Goal: Transaction & Acquisition: Purchase product/service

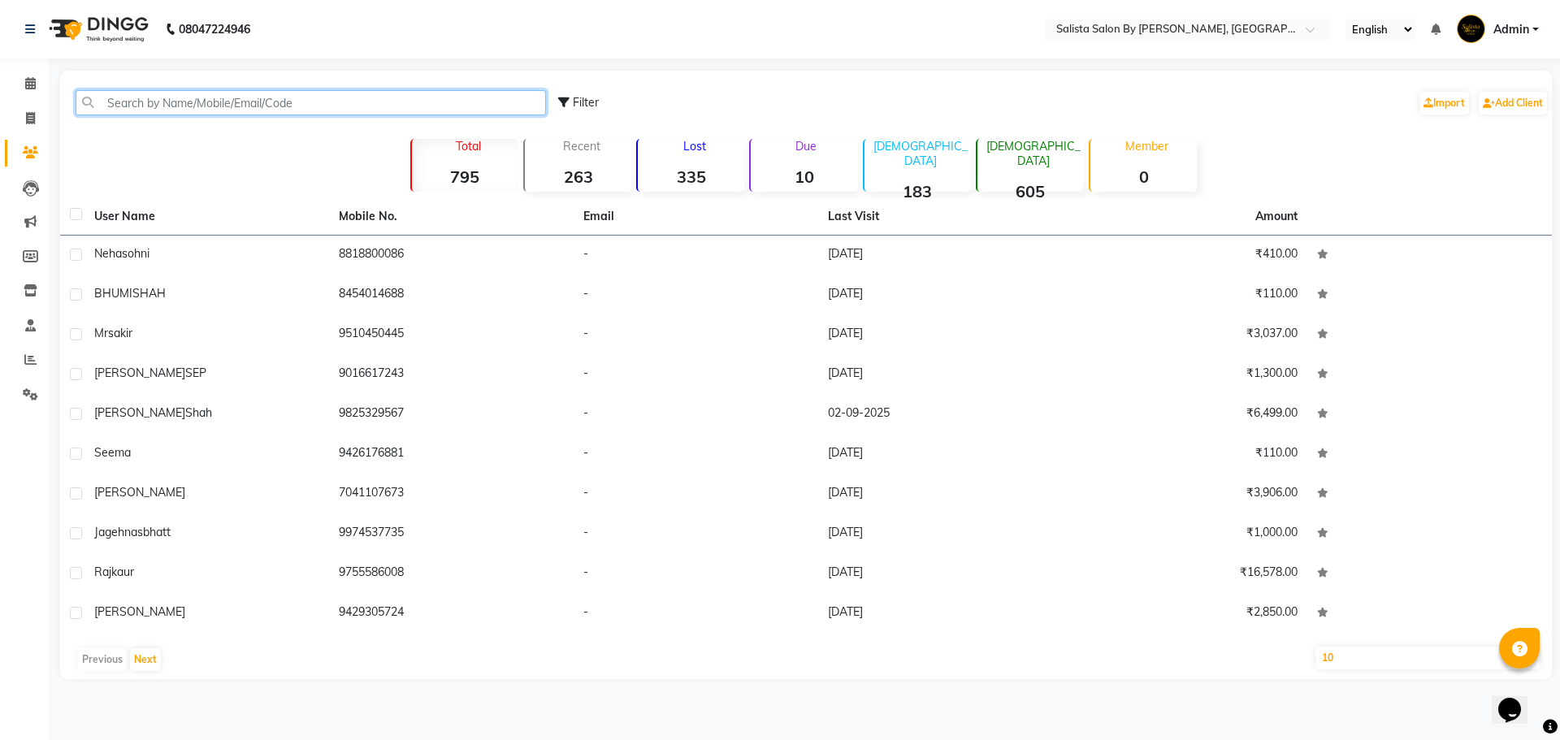
click at [342, 105] on input "text" at bounding box center [311, 102] width 470 height 25
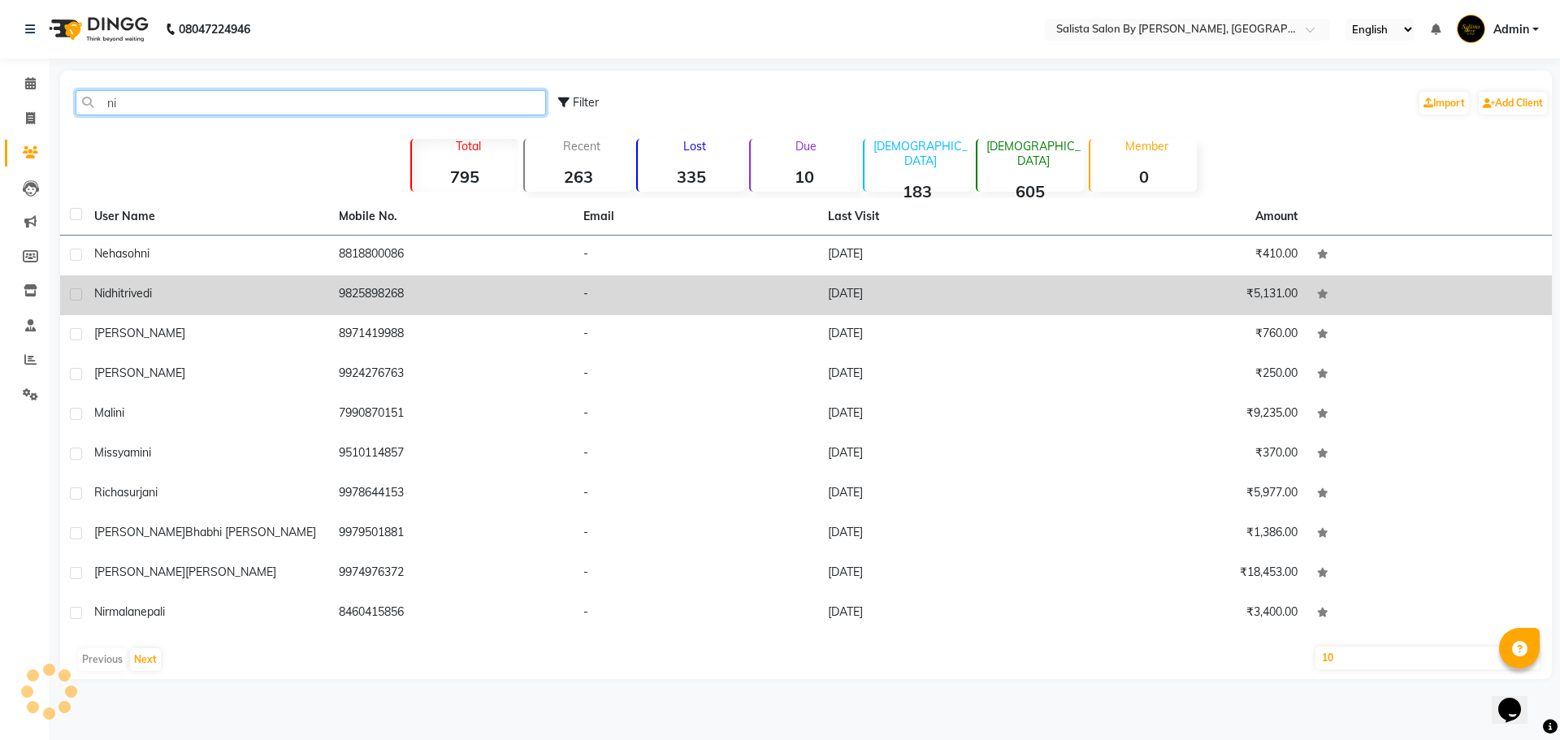
type input "ni"
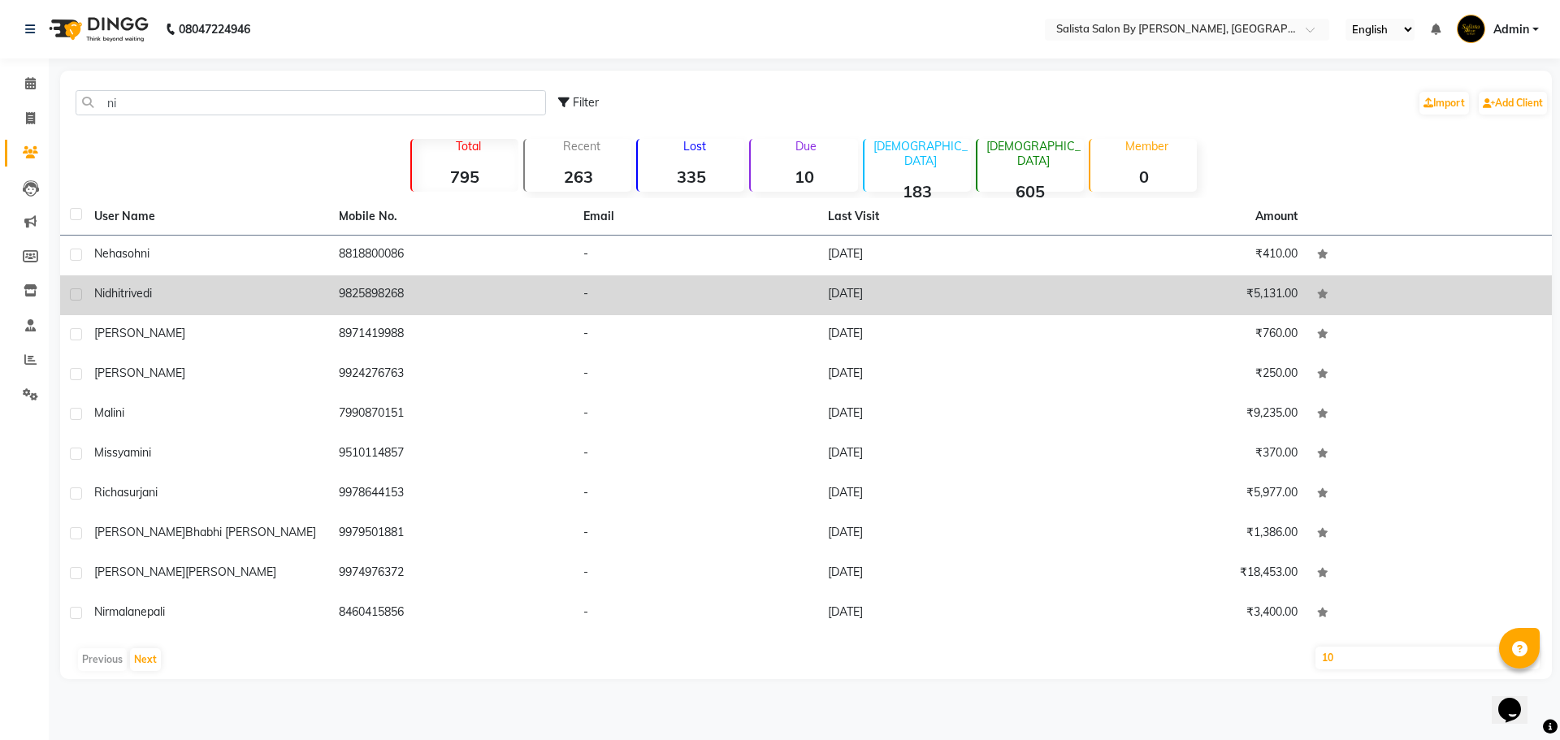
click at [238, 279] on td "[PERSON_NAME]" at bounding box center [206, 295] width 245 height 40
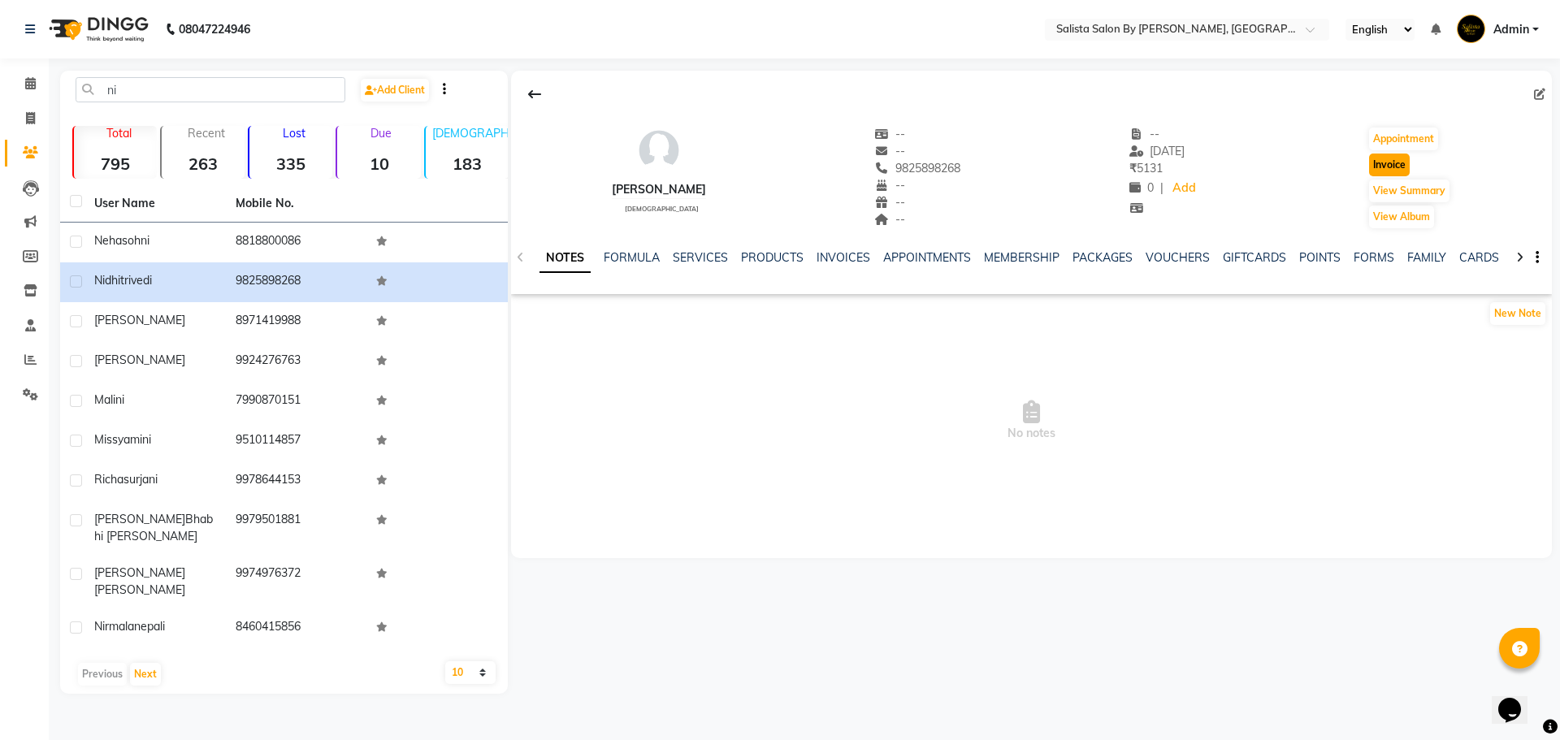
click at [1384, 162] on button "Invoice" at bounding box center [1389, 165] width 41 height 23
select select "service"
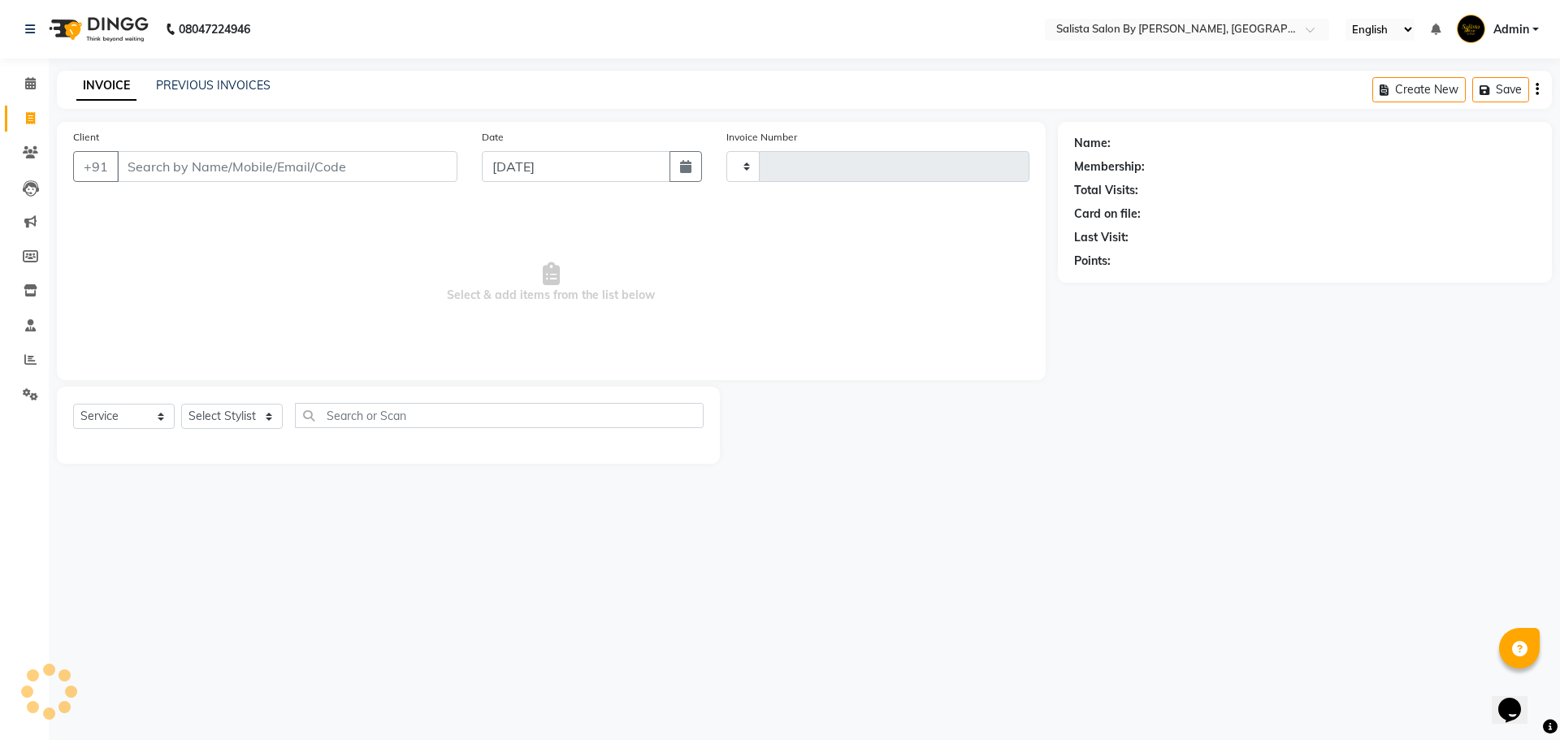
type input "0828"
select select "6878"
type input "9825898268"
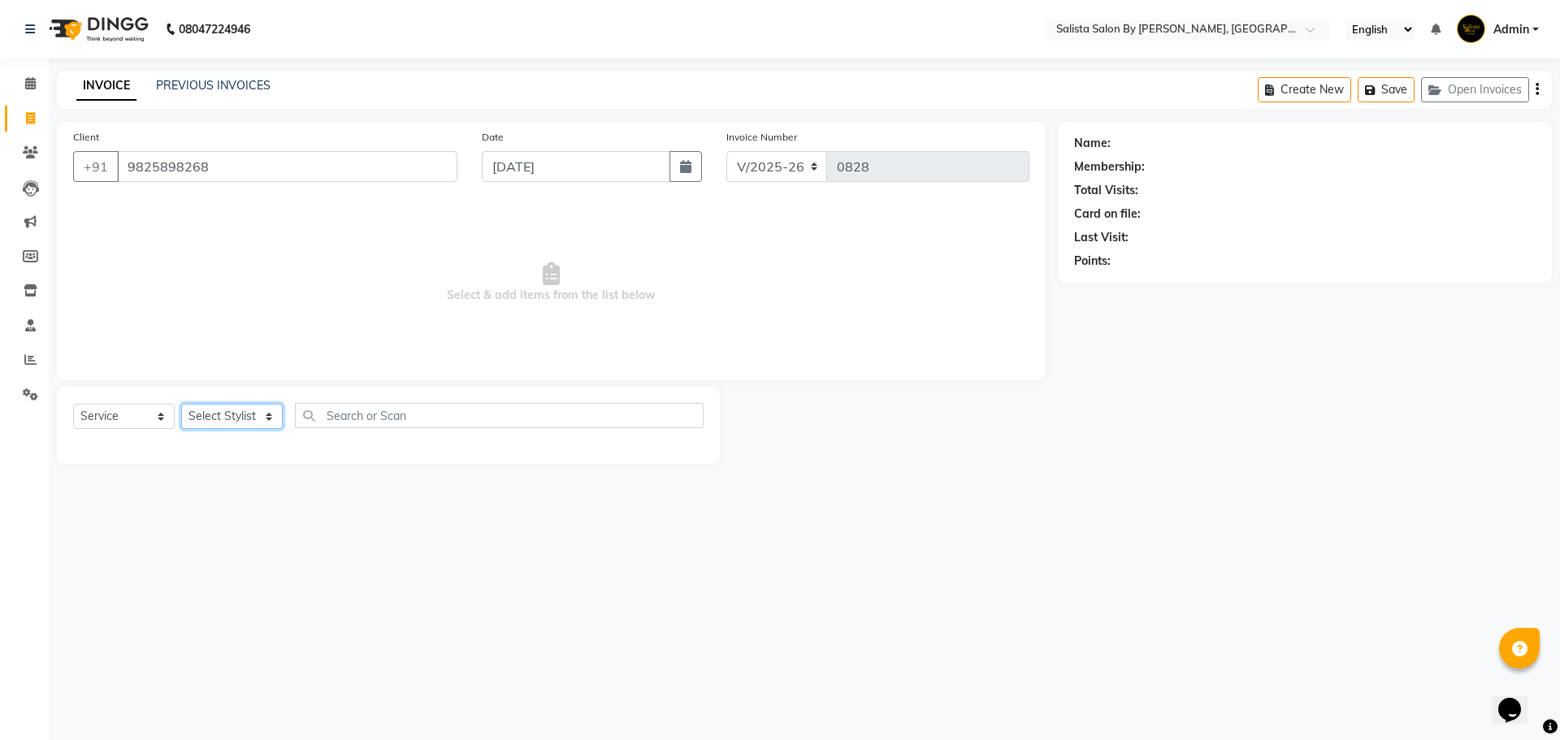
click at [202, 419] on select "Select Stylist" at bounding box center [232, 416] width 102 height 25
select select "71468"
click at [181, 404] on select "Select Stylist AMIT [PERSON_NAME] kantibbai [PERSON_NAME] [PERSON_NAME] [PERSON…" at bounding box center [246, 416] width 130 height 25
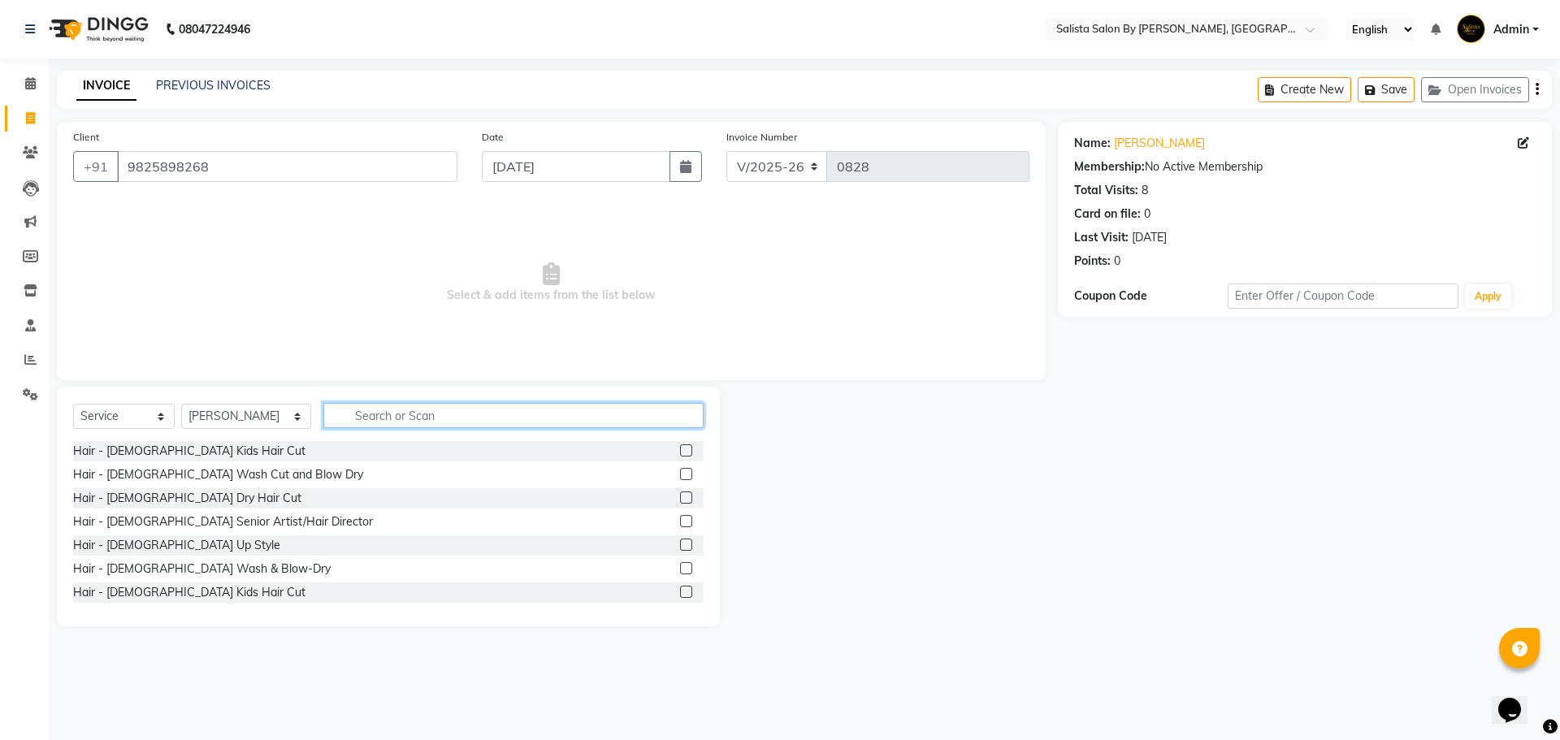
click at [441, 414] on input "text" at bounding box center [513, 415] width 380 height 25
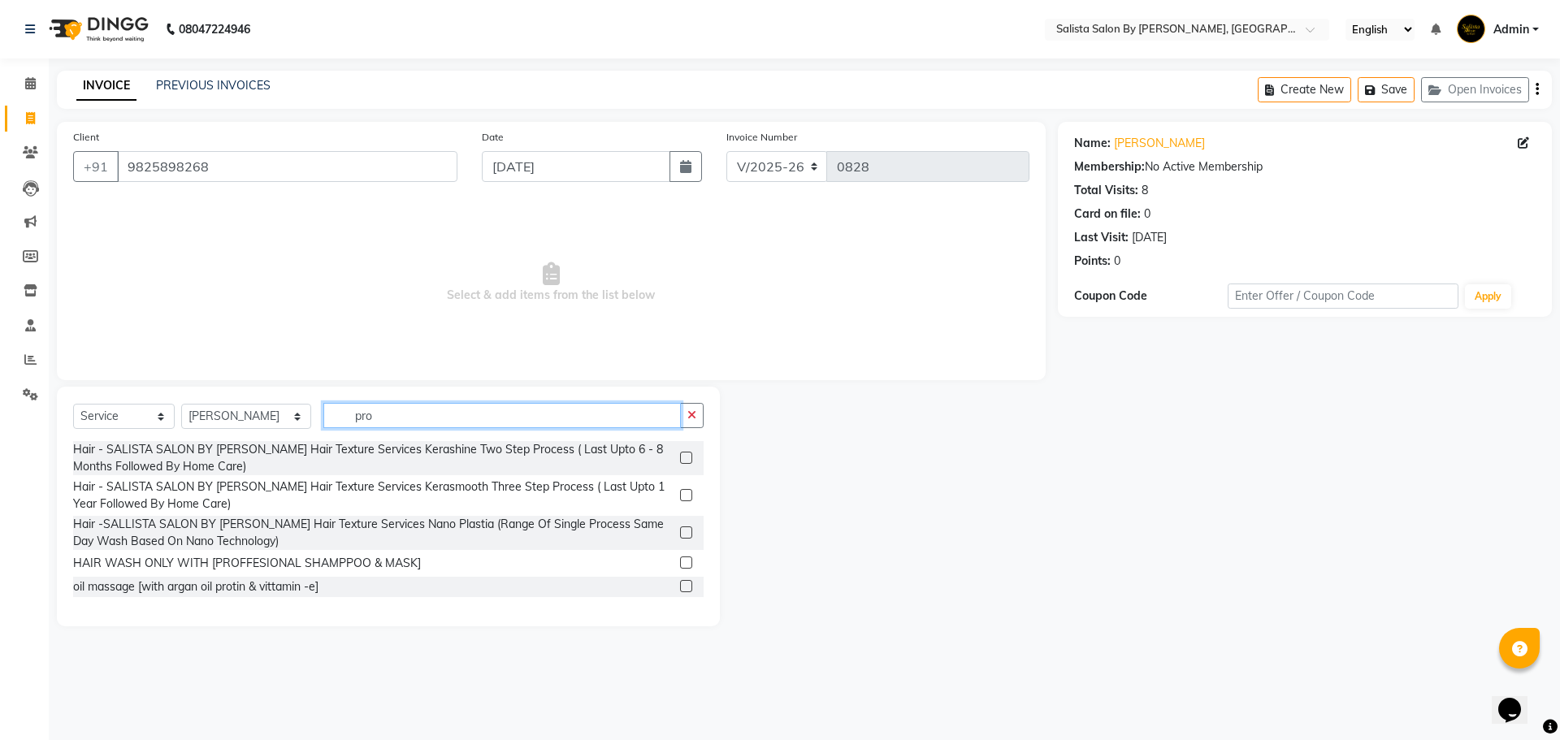
type input "pro"
click at [680, 564] on label at bounding box center [686, 563] width 12 height 12
click at [680, 564] on input "checkbox" at bounding box center [685, 563] width 11 height 11
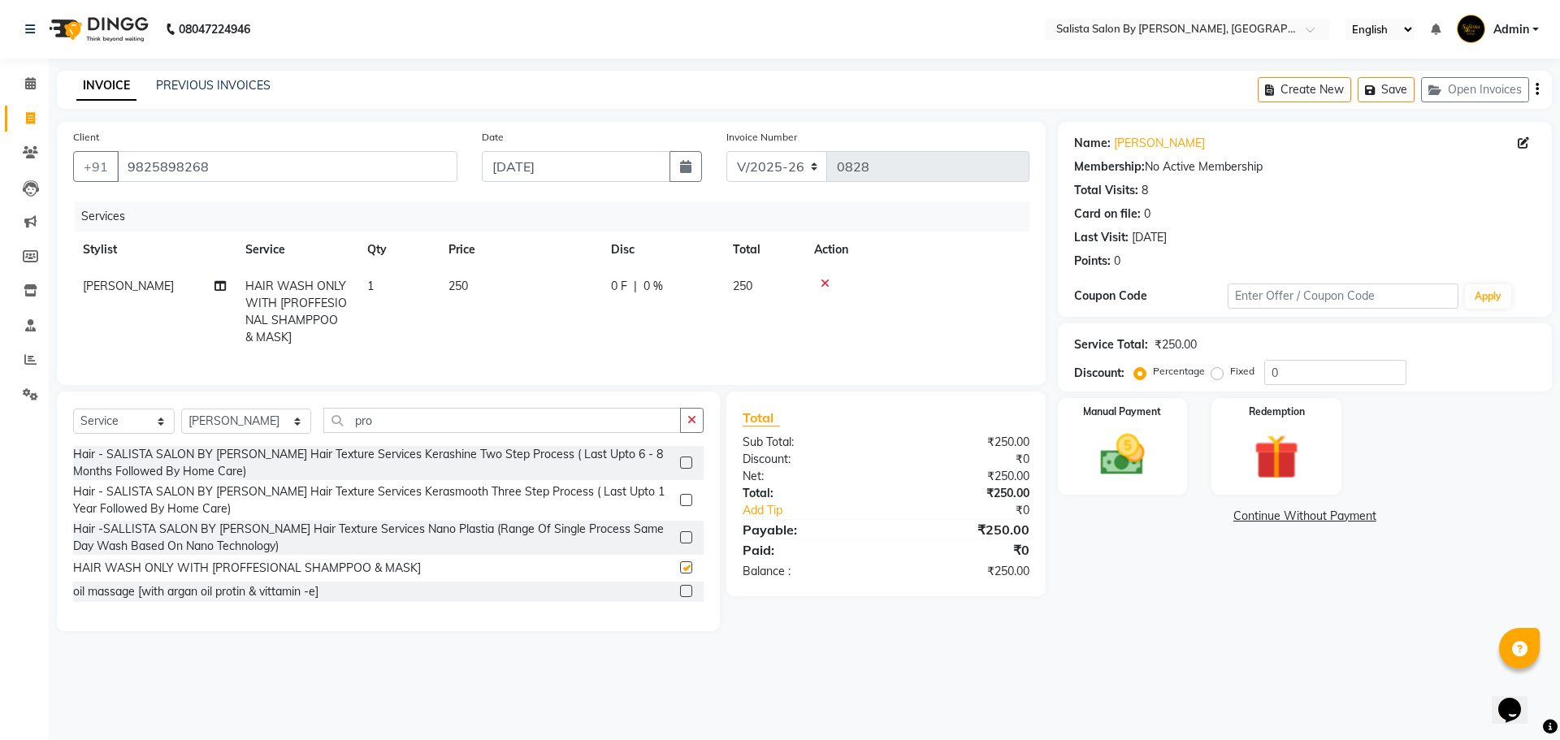
checkbox input "false"
click at [371, 284] on span "1" at bounding box center [370, 286] width 6 height 15
select select "71468"
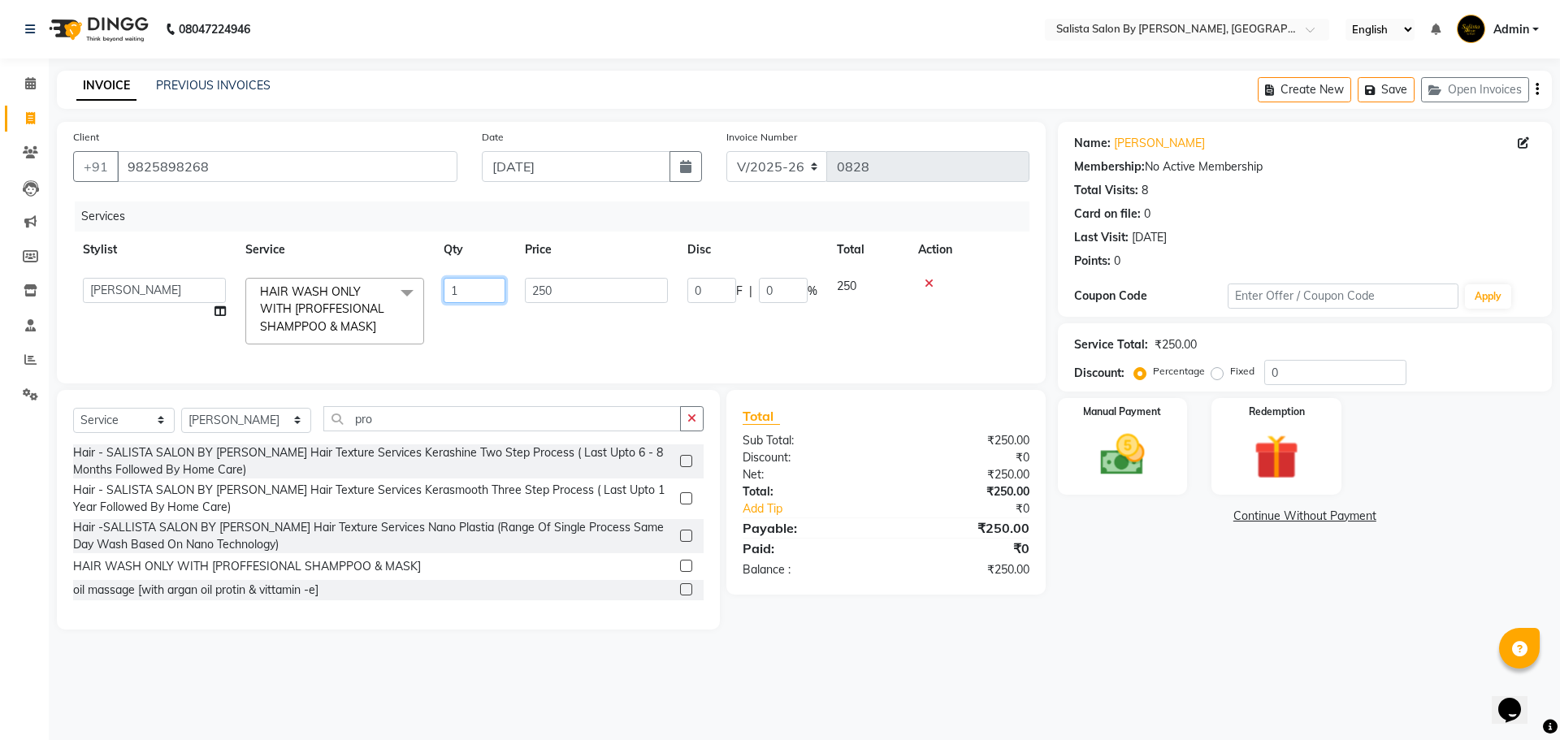
click at [466, 282] on input "1" at bounding box center [475, 290] width 62 height 25
type input "2"
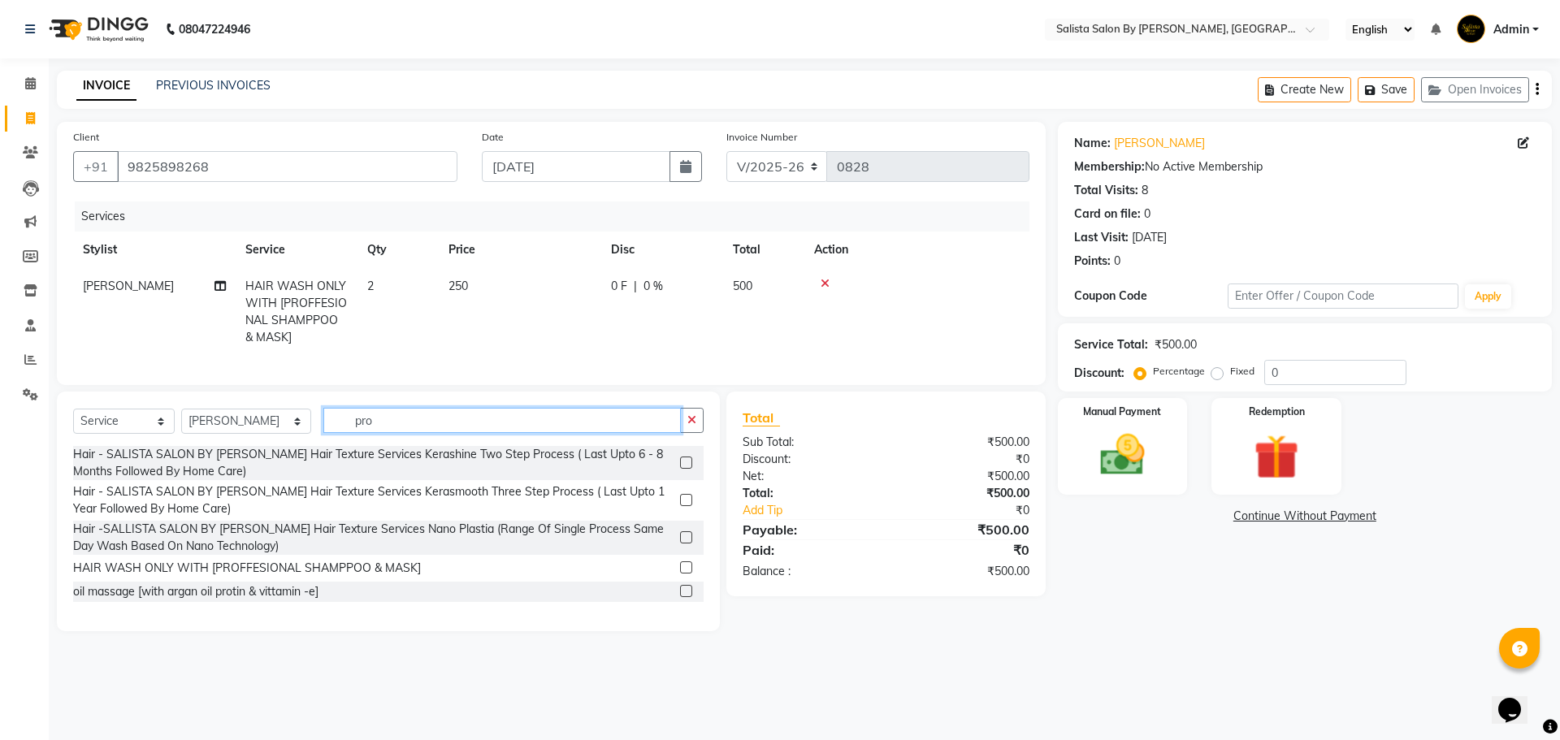
click at [443, 424] on input "pro" at bounding box center [501, 420] width 357 height 25
type input "p"
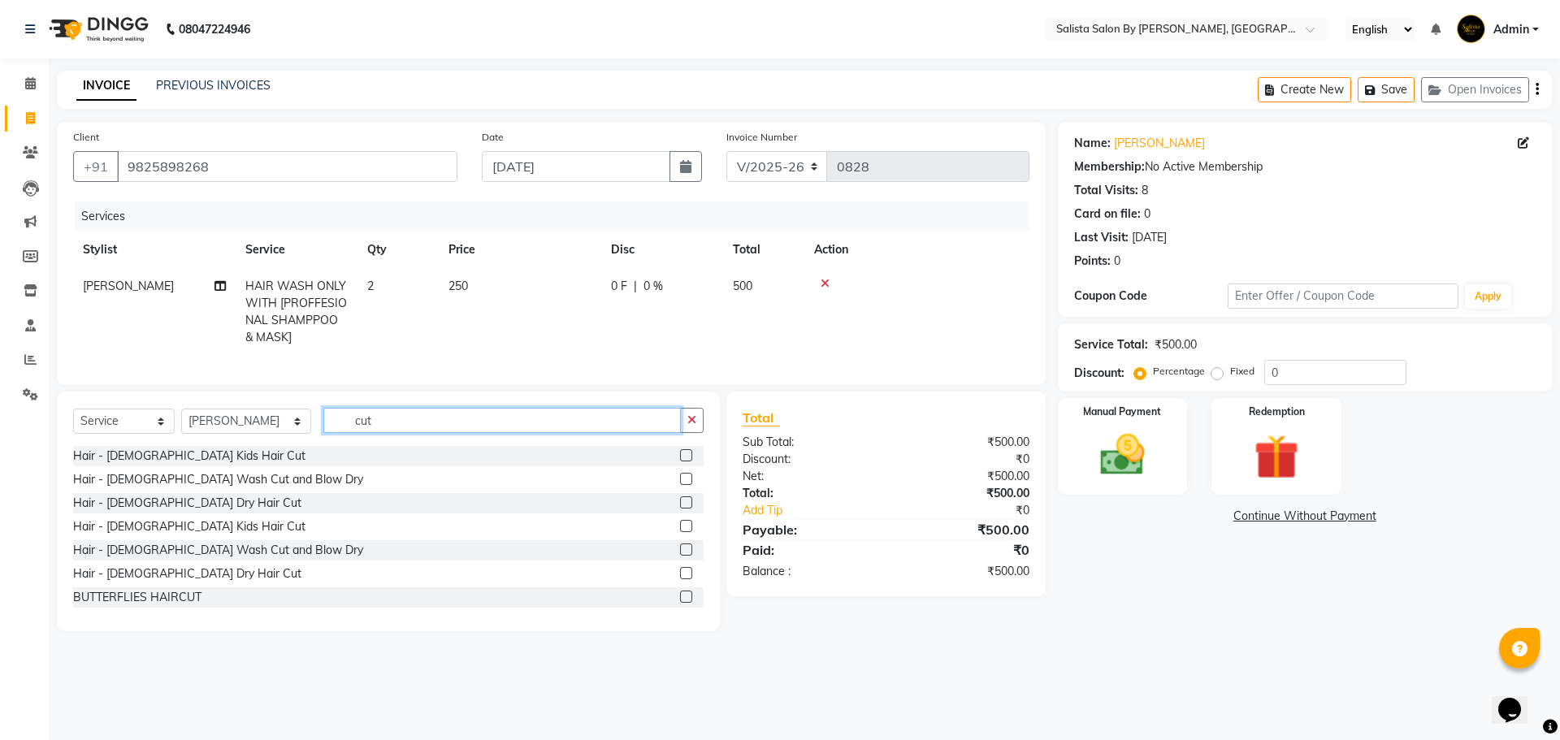
type input "cut"
click at [680, 509] on label at bounding box center [686, 502] width 12 height 12
click at [680, 509] on input "checkbox" at bounding box center [685, 503] width 11 height 11
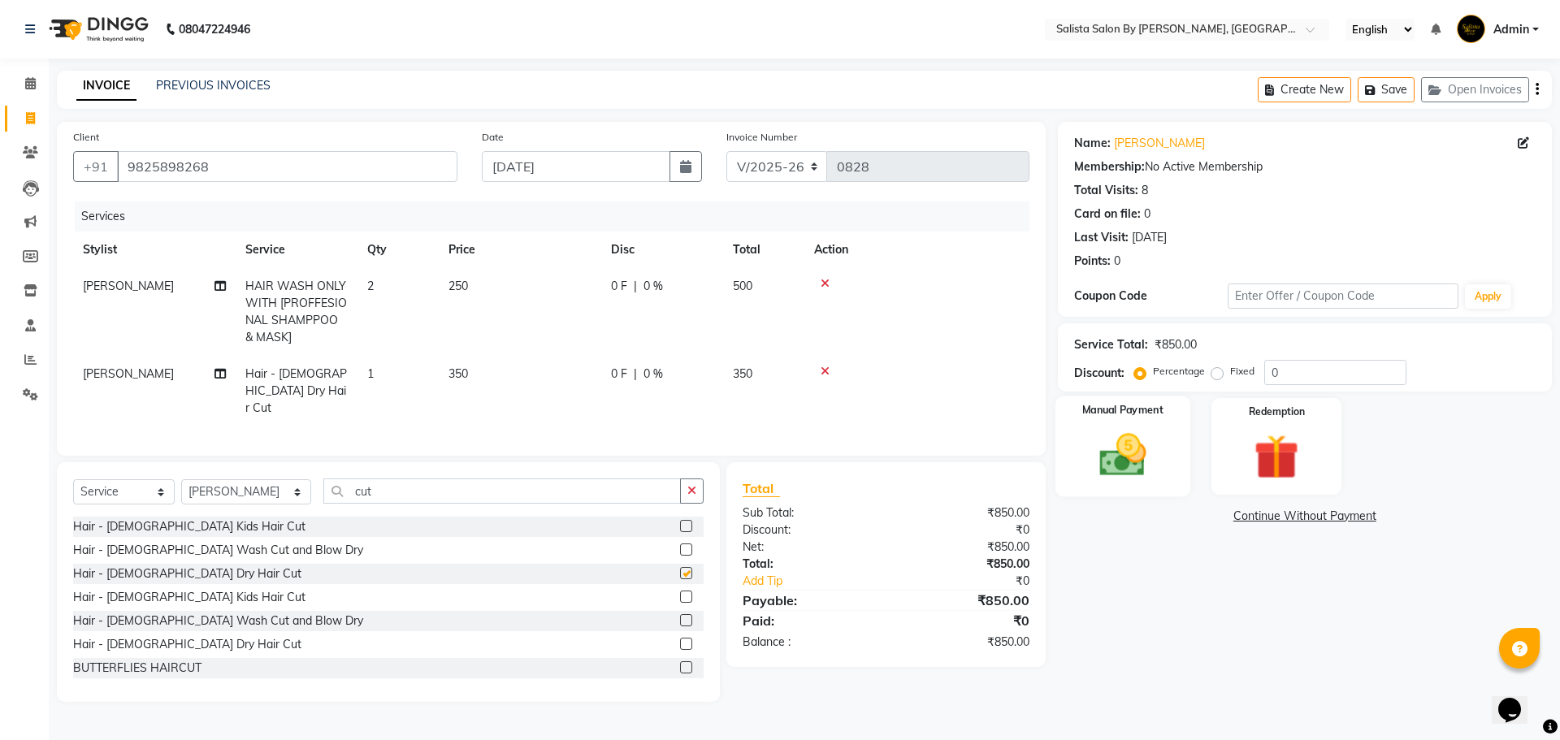
checkbox input "false"
click at [124, 369] on span "[PERSON_NAME]" at bounding box center [128, 373] width 91 height 15
select select "71468"
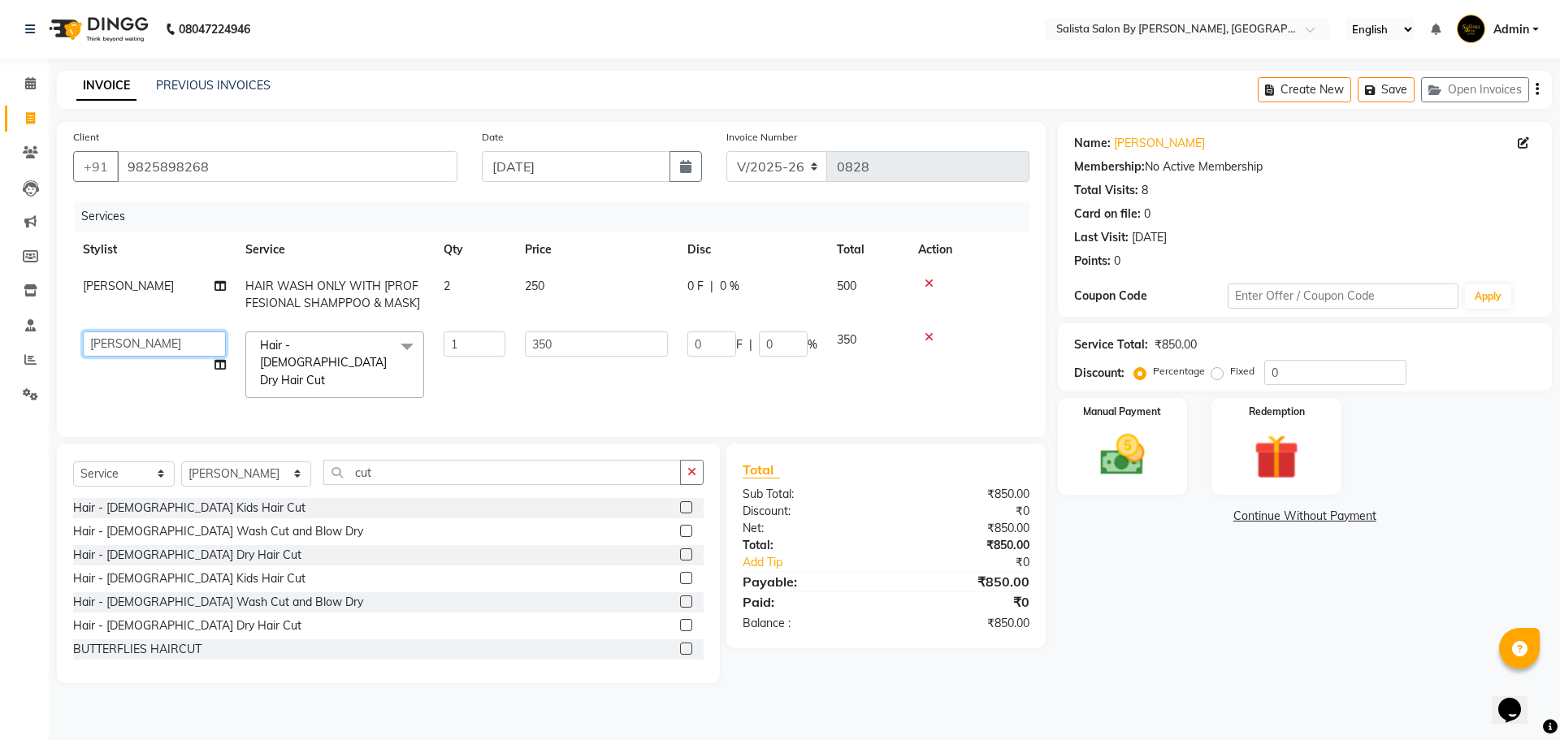
click at [144, 345] on select "AMIT [PERSON_NAME] kantibbai [PERSON_NAME] [PERSON_NAME] [PERSON_NAME] [PERSON_…" at bounding box center [154, 343] width 143 height 25
click at [1151, 458] on img at bounding box center [1123, 455] width 76 height 54
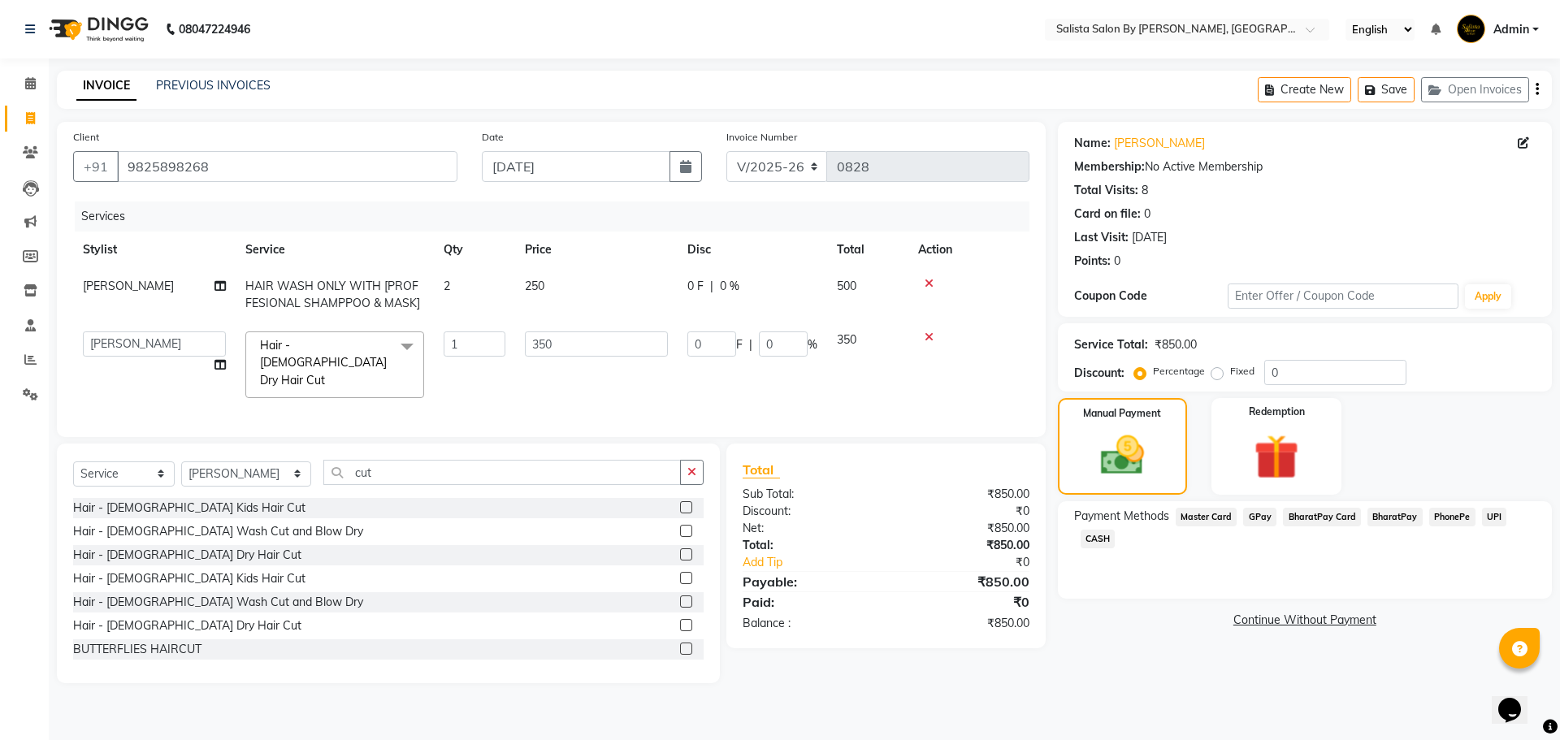
click at [1256, 522] on span "GPay" at bounding box center [1259, 517] width 33 height 19
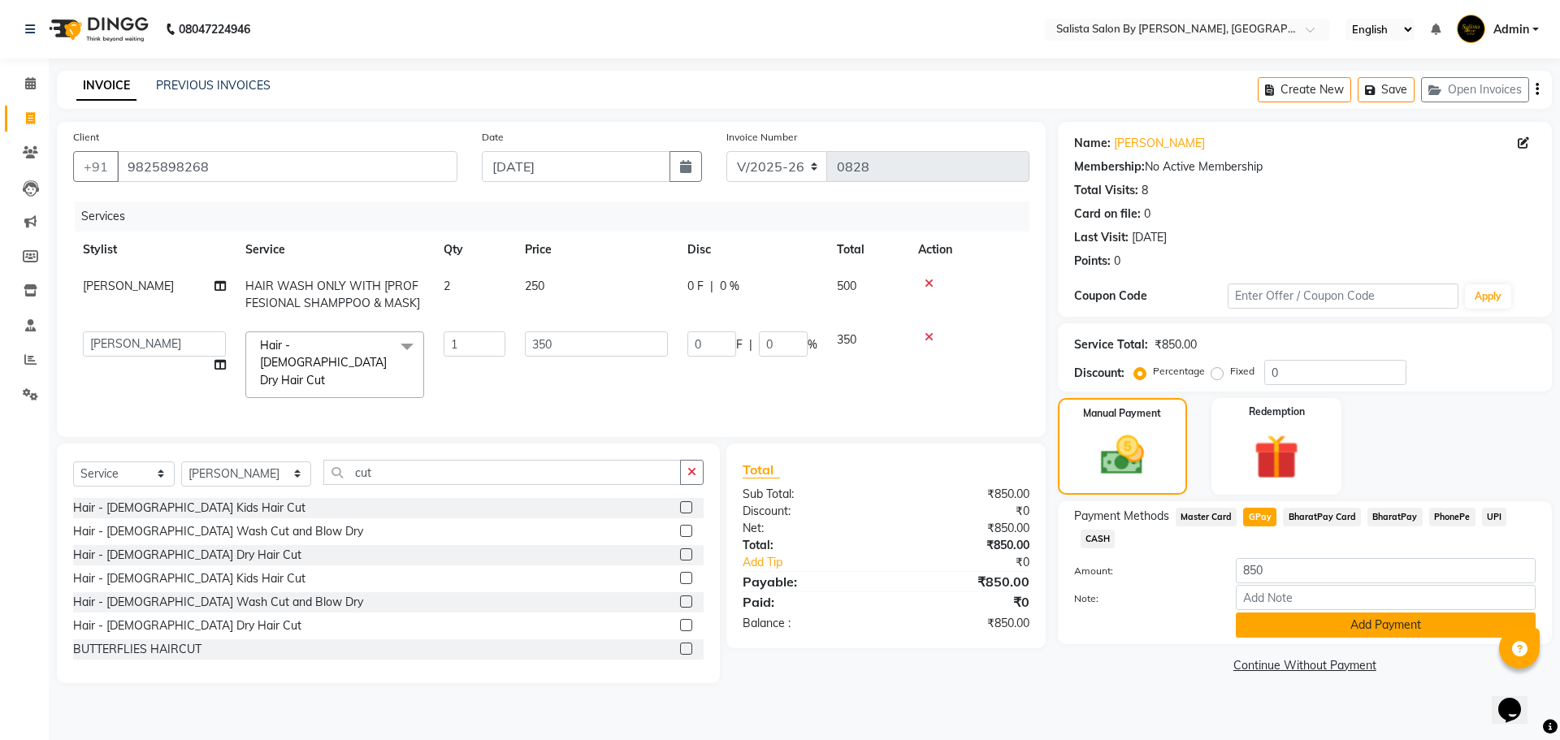
click at [1280, 622] on button "Add Payment" at bounding box center [1386, 625] width 300 height 25
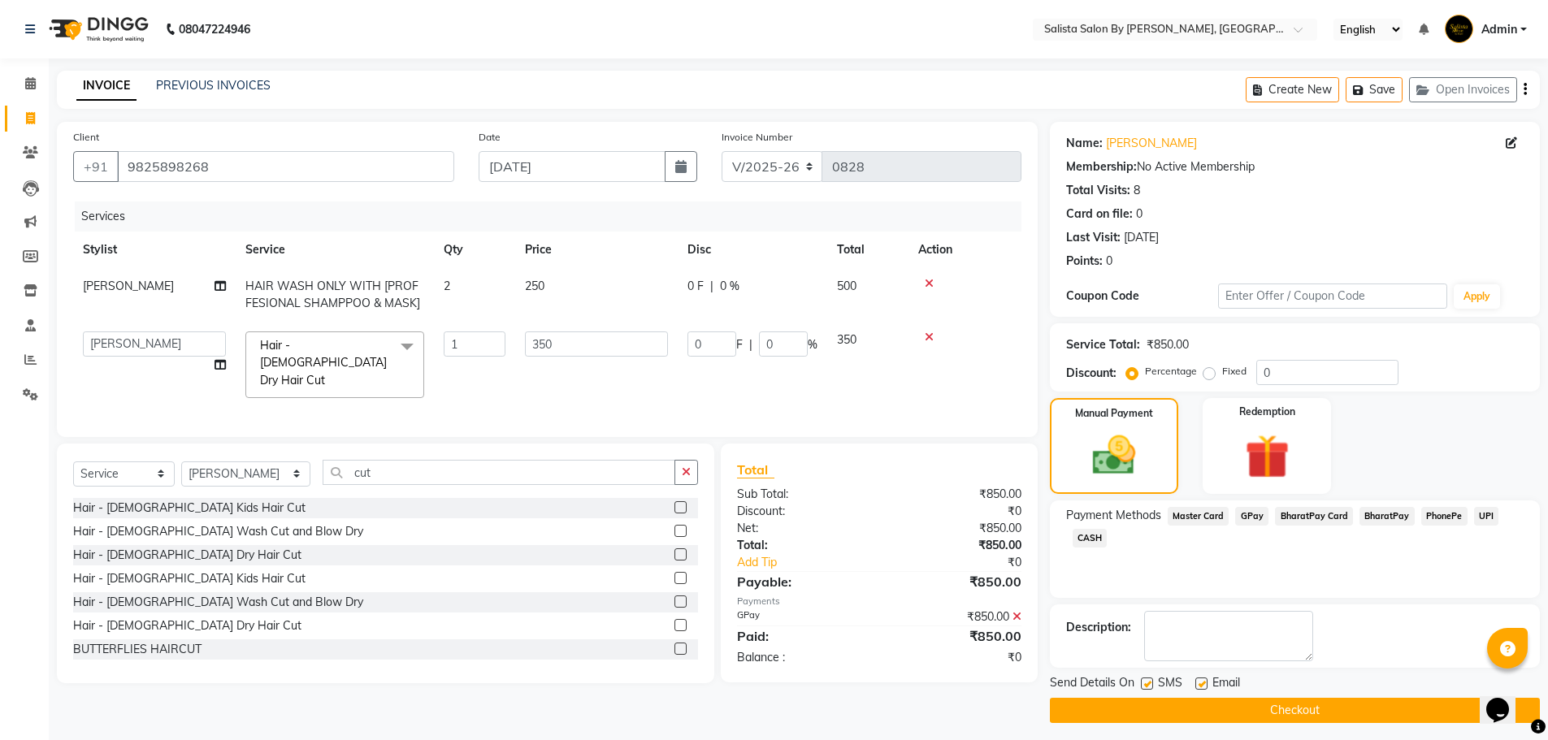
click at [1254, 711] on button "Checkout" at bounding box center [1295, 710] width 490 height 25
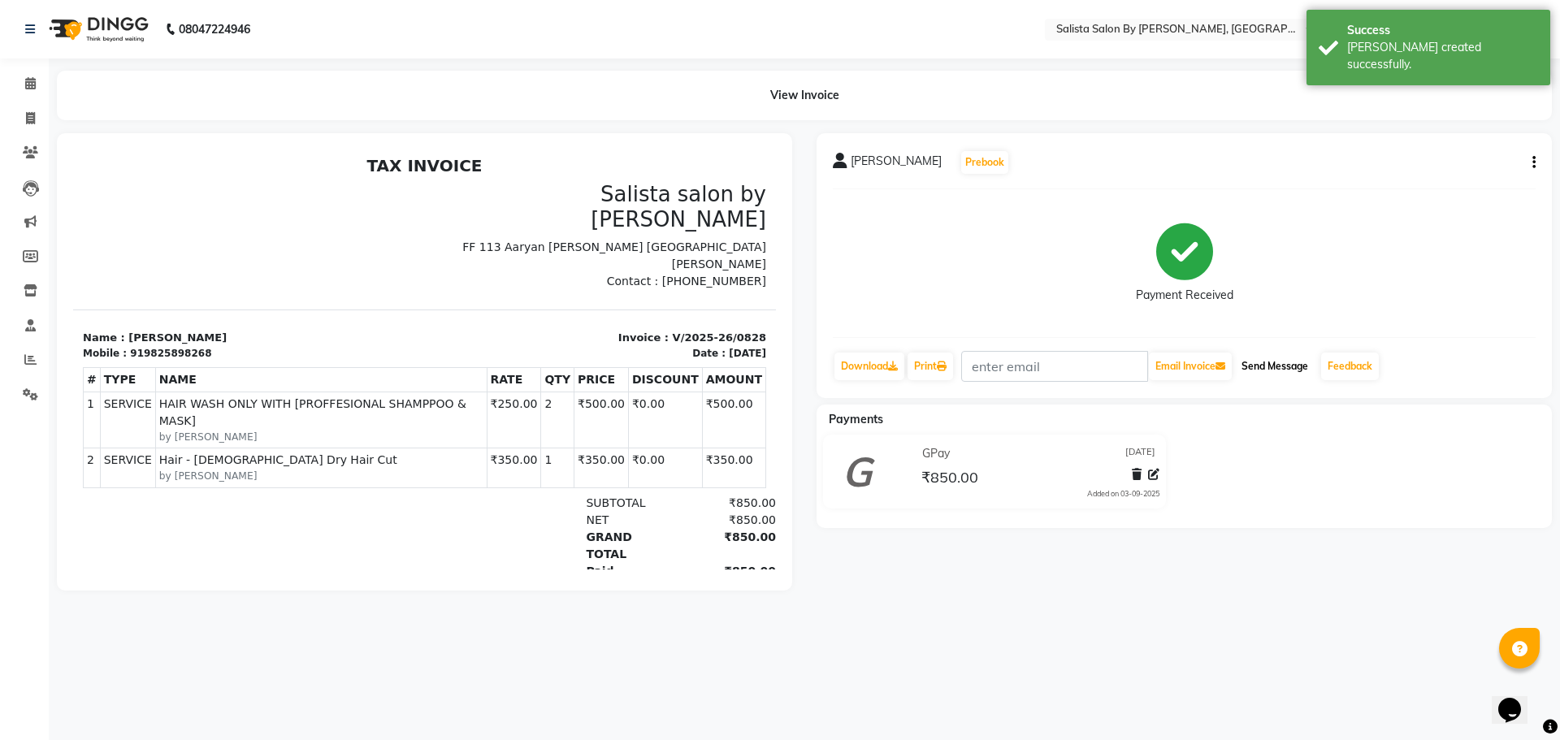
click at [1271, 367] on button "Send Message" at bounding box center [1275, 367] width 80 height 28
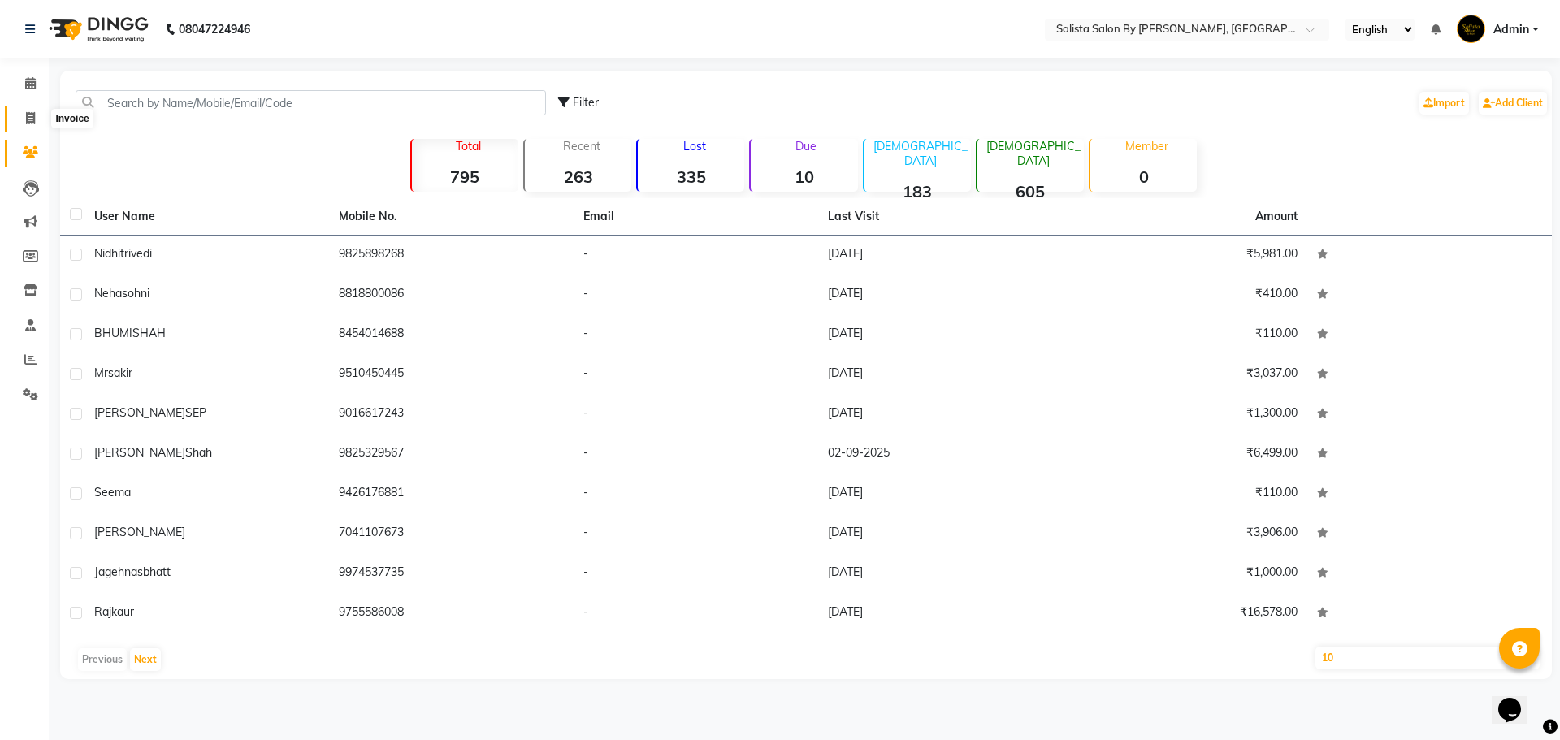
click at [24, 123] on span at bounding box center [30, 119] width 28 height 19
select select "6878"
select select "service"
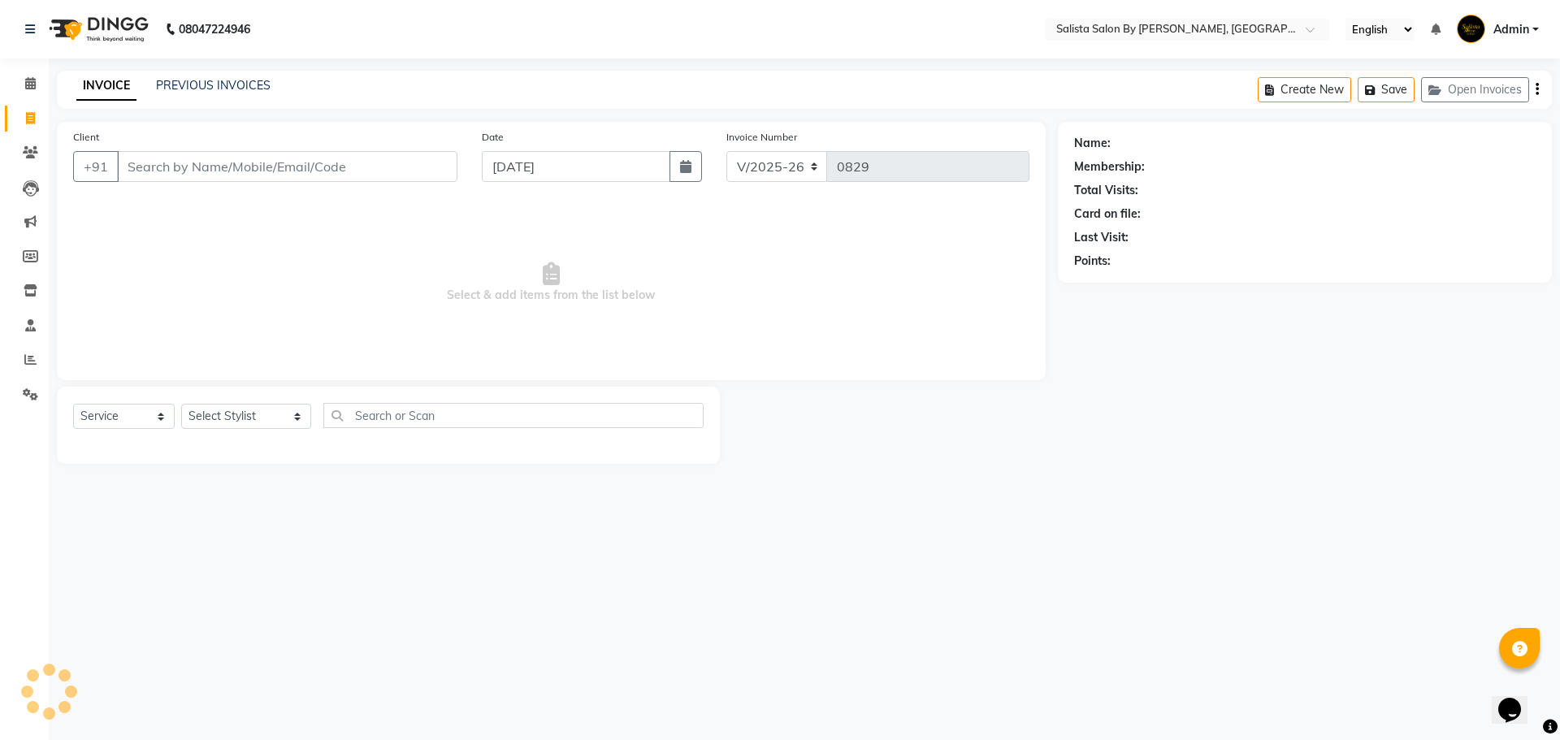
click at [187, 75] on div "INVOICE PREVIOUS INVOICES Create New Save Open Invoices" at bounding box center [804, 90] width 1495 height 38
click at [190, 80] on link "PREVIOUS INVOICES" at bounding box center [213, 85] width 115 height 15
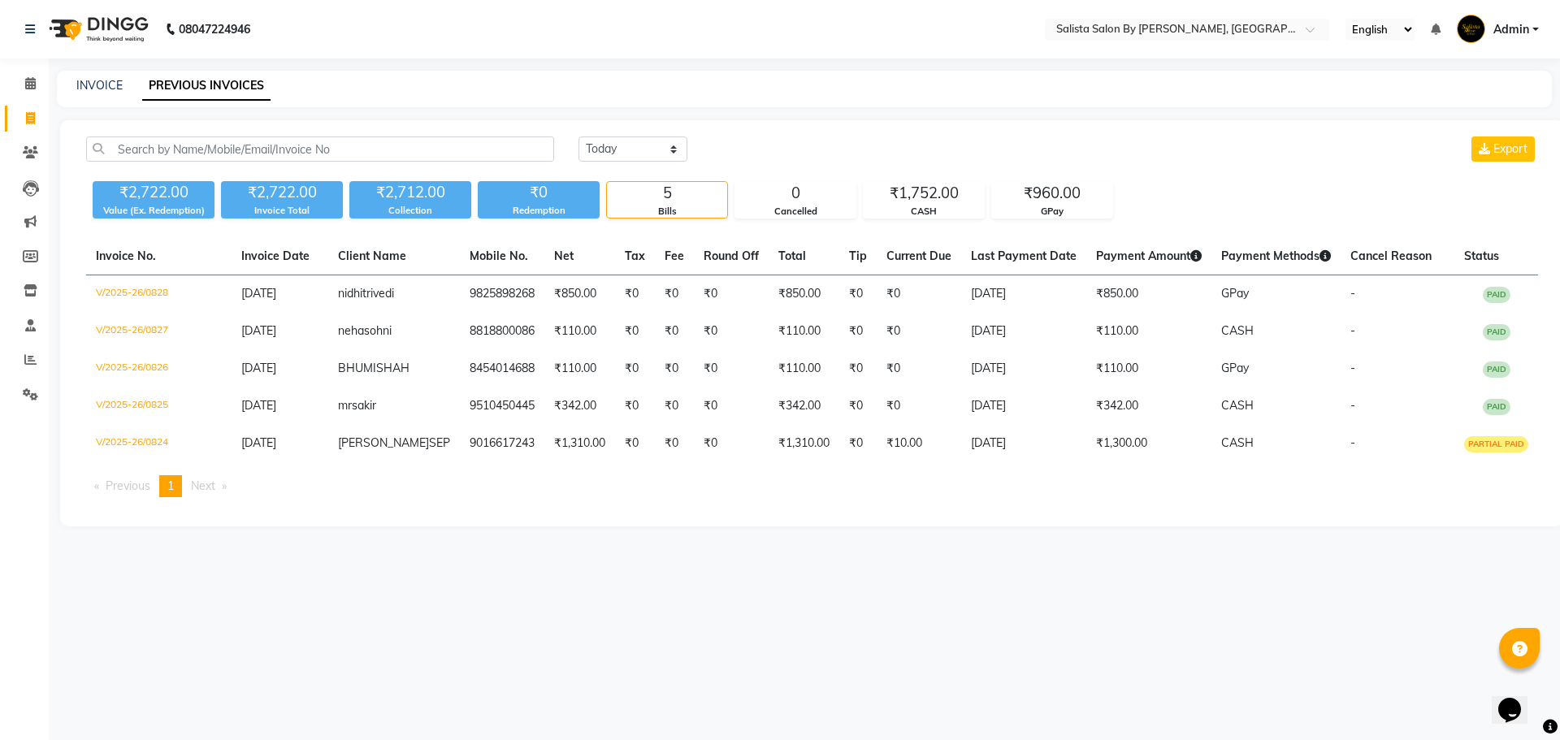
click at [119, 493] on span "Previous page" at bounding box center [128, 486] width 45 height 15
drag, startPoint x: 176, startPoint y: 514, endPoint x: 176, endPoint y: 531, distance: 16.2
click at [176, 510] on div "Invoice No. Invoice Date Client Name Mobile No. Net Tax Fee Round Off Total Tip…" at bounding box center [811, 374] width 1471 height 272
click at [174, 493] on span "1" at bounding box center [170, 486] width 6 height 15
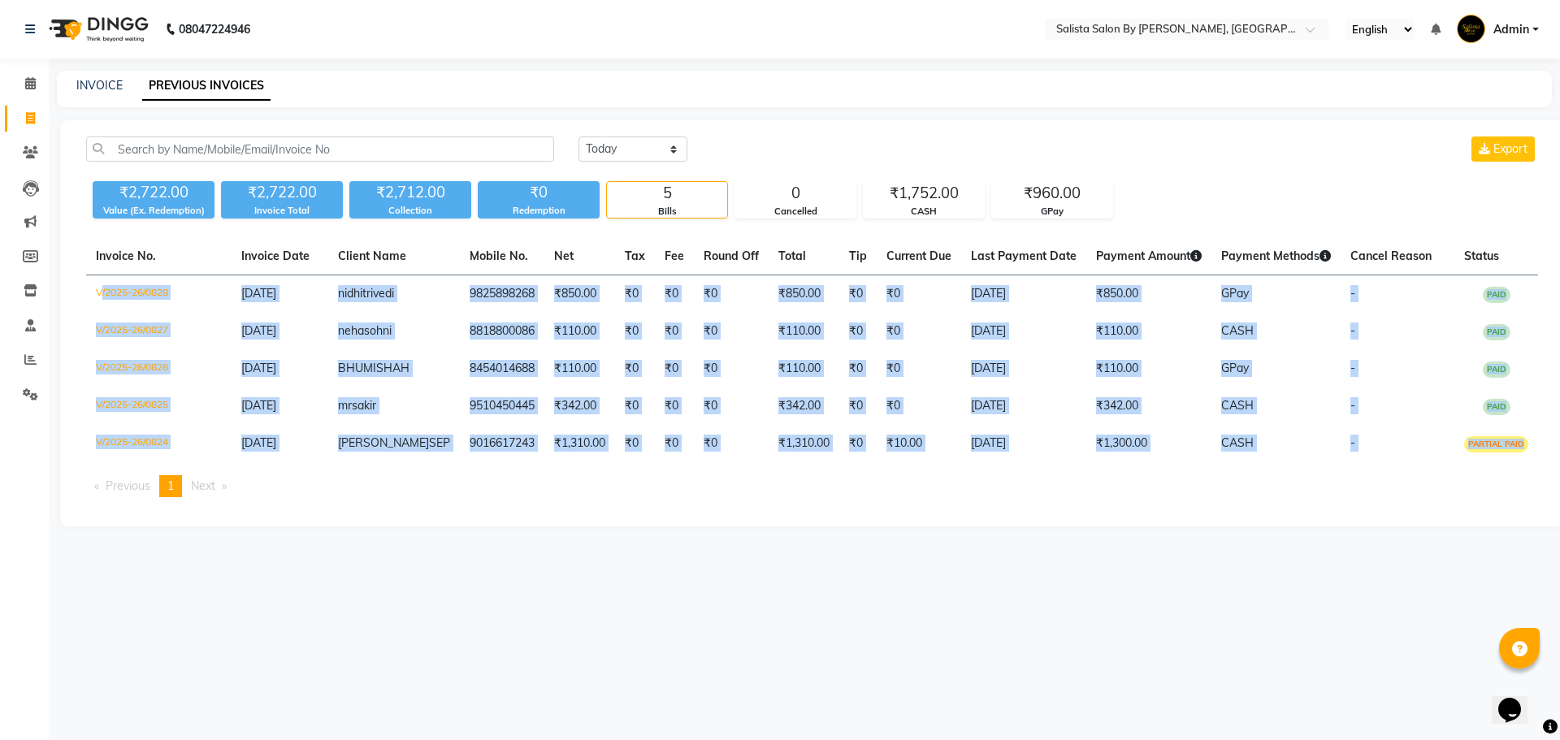
drag, startPoint x: 94, startPoint y: 275, endPoint x: 232, endPoint y: 564, distance: 320.5
click at [232, 551] on main "INVOICE PREVIOUS INVOICES Today Yesterday Custom Range Export ₹2,722.00 Value (…" at bounding box center [804, 311] width 1511 height 480
click at [243, 551] on main "INVOICE PREVIOUS INVOICES Today Yesterday Custom Range Export ₹2,722.00 Value (…" at bounding box center [804, 311] width 1511 height 480
click at [232, 551] on main "INVOICE PREVIOUS INVOICES Today Yesterday Custom Range Export ₹2,722.00 Value (…" at bounding box center [804, 311] width 1511 height 480
click at [521, 630] on div "08047224946 Select Location × Salista Salon By Kajol, Club O7 Road Shela Englis…" at bounding box center [780, 370] width 1560 height 740
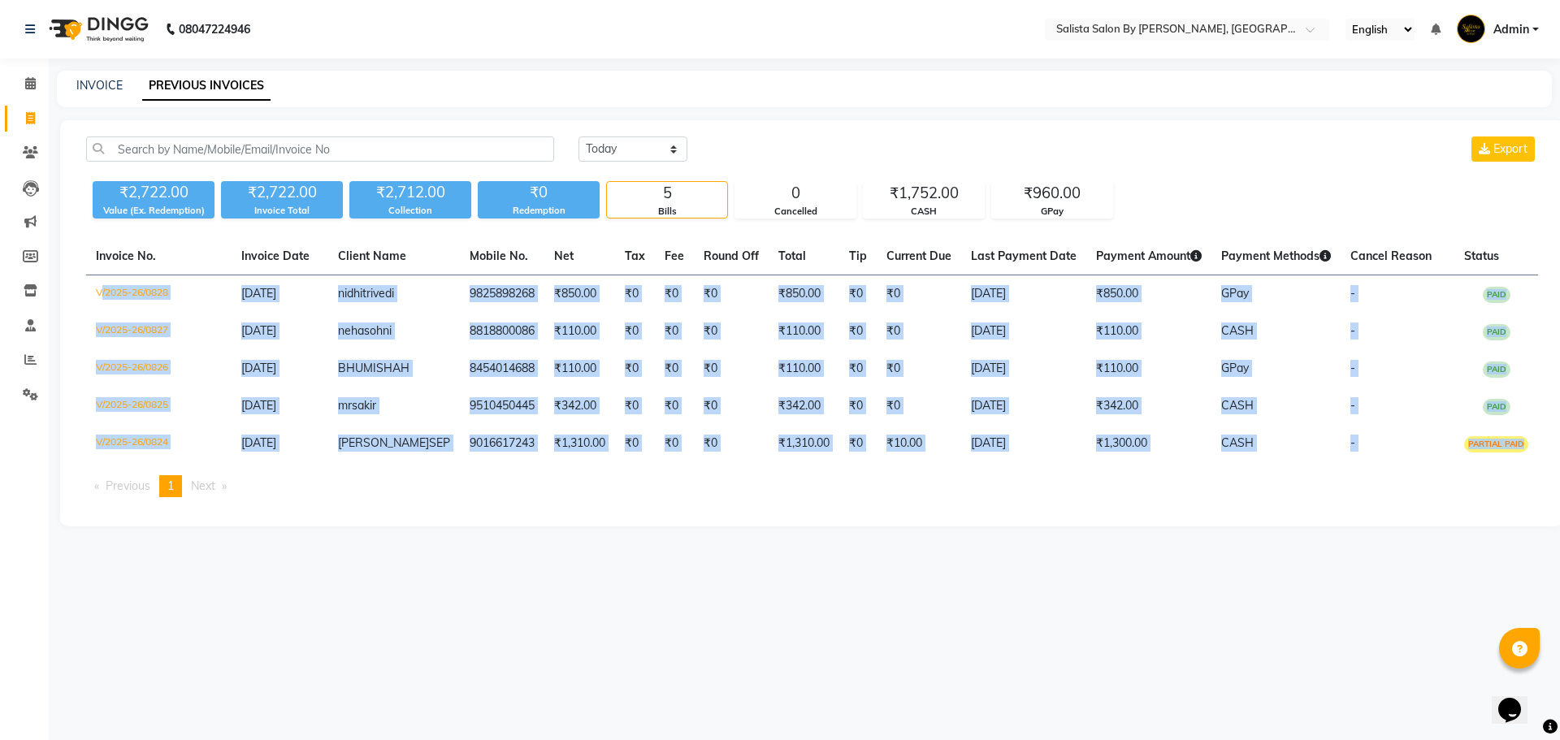
click at [522, 626] on div "08047224946 Select Location × Salista Salon By Kajol, Club O7 Road Shela Englis…" at bounding box center [780, 370] width 1560 height 740
click at [515, 551] on main "INVOICE PREVIOUS INVOICES Today Yesterday Custom Range Export ₹2,722.00 Value (…" at bounding box center [804, 311] width 1511 height 480
click at [515, 526] on div "Today Yesterday Custom Range Export ₹2,722.00 Value (Ex. Redemption) ₹2,722.00 …" at bounding box center [812, 323] width 1504 height 406
click at [519, 526] on div "Today Yesterday Custom Range Export ₹2,722.00 Value (Ex. Redemption) ₹2,722.00 …" at bounding box center [812, 323] width 1504 height 406
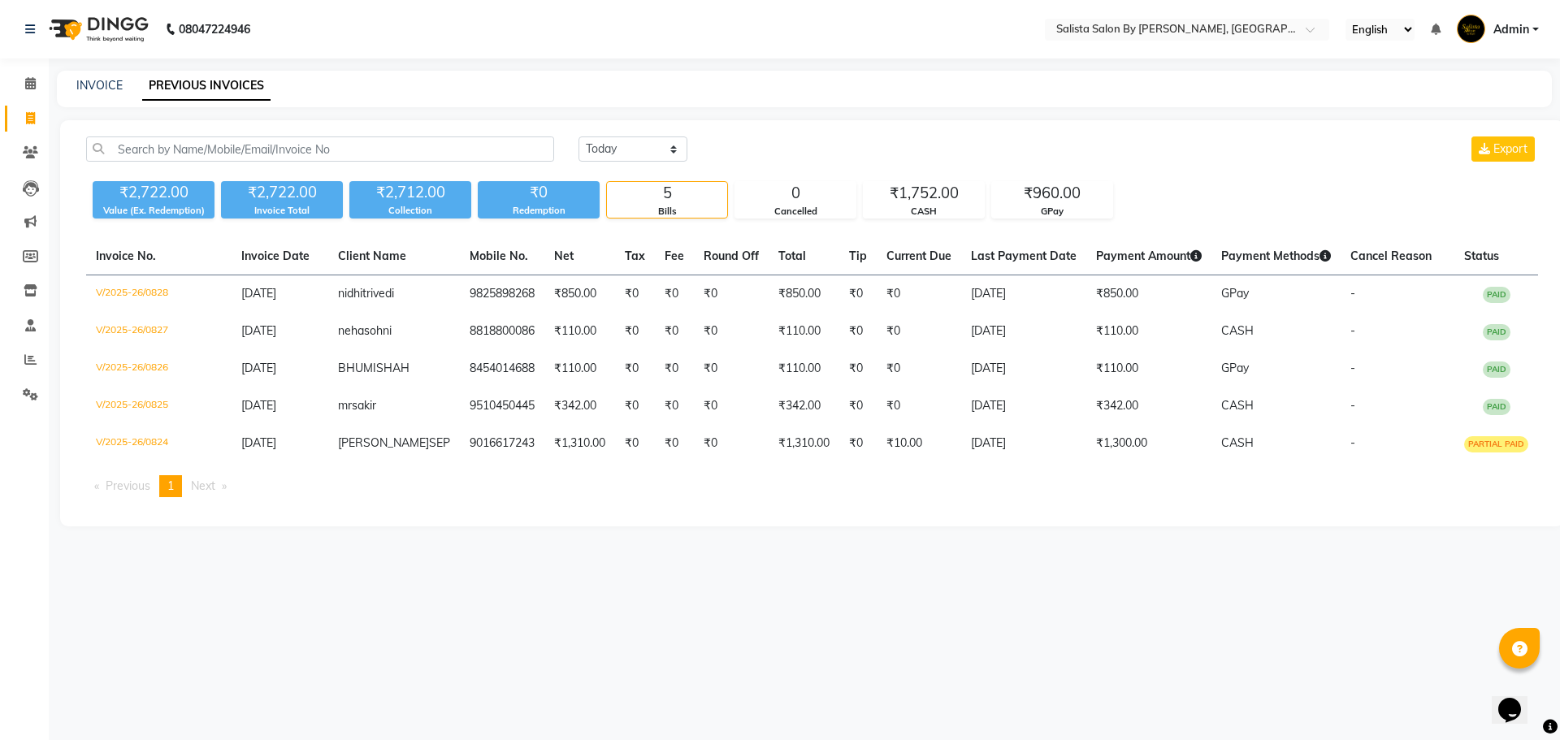
click at [1207, 207] on div "₹2,722.00 Value (Ex. Redemption) ₹2,722.00 Invoice Total ₹2,712.00 Collection ₹…" at bounding box center [812, 197] width 1452 height 44
drag, startPoint x: 60, startPoint y: 130, endPoint x: 73, endPoint y: 181, distance: 52.8
click at [73, 181] on div "Today Yesterday Custom Range Export ₹2,722.00 Value (Ex. Redemption) ₹2,722.00 …" at bounding box center [812, 323] width 1504 height 406
click at [240, 551] on main "INVOICE PREVIOUS INVOICES Today Yesterday Custom Range Export ₹2,722.00 Value (…" at bounding box center [804, 311] width 1511 height 480
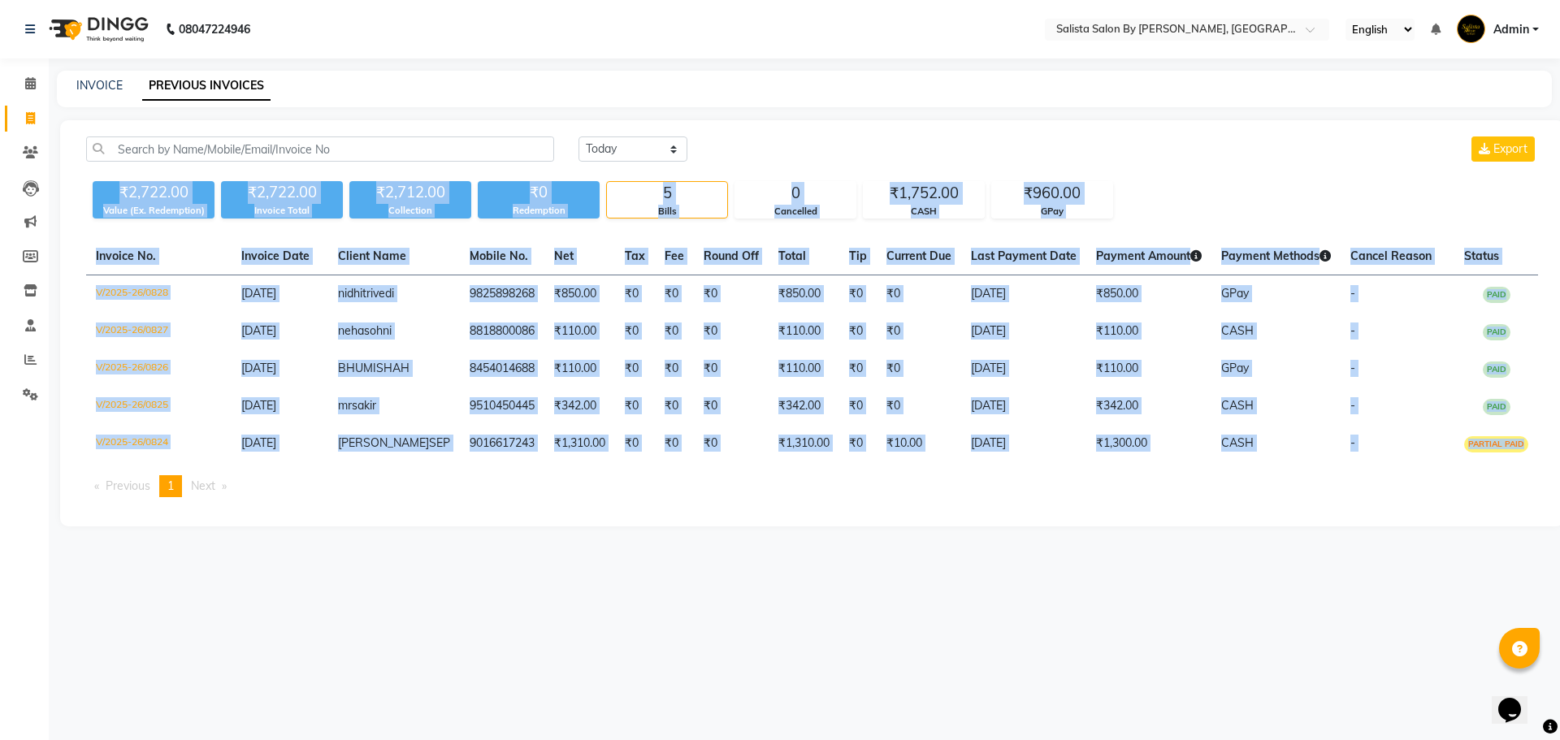
drag, startPoint x: 122, startPoint y: 180, endPoint x: 392, endPoint y: 593, distance: 494.2
click at [389, 593] on div "08047224946 Select Location × Salista Salon By Kajol, Club O7 Road Shela Englis…" at bounding box center [780, 370] width 1560 height 740
click at [558, 510] on div "Invoice No. Invoice Date Client Name Mobile No. Net Tax Fee Round Off Total Tip…" at bounding box center [811, 374] width 1471 height 272
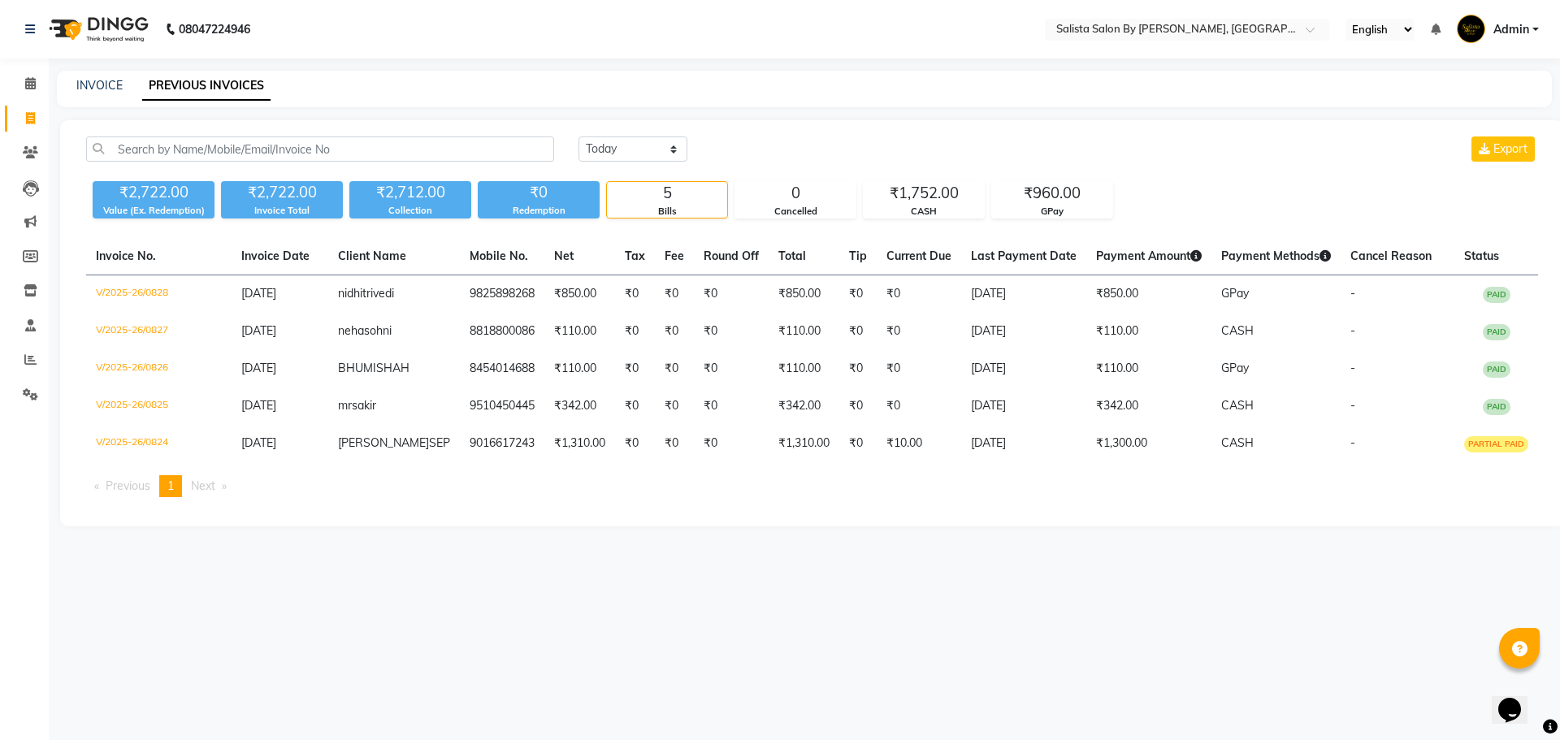
drag, startPoint x: 1037, startPoint y: 141, endPoint x: 1085, endPoint y: 158, distance: 51.4
click at [1039, 144] on div "Today Yesterday Custom Range Export" at bounding box center [1057, 148] width 959 height 25
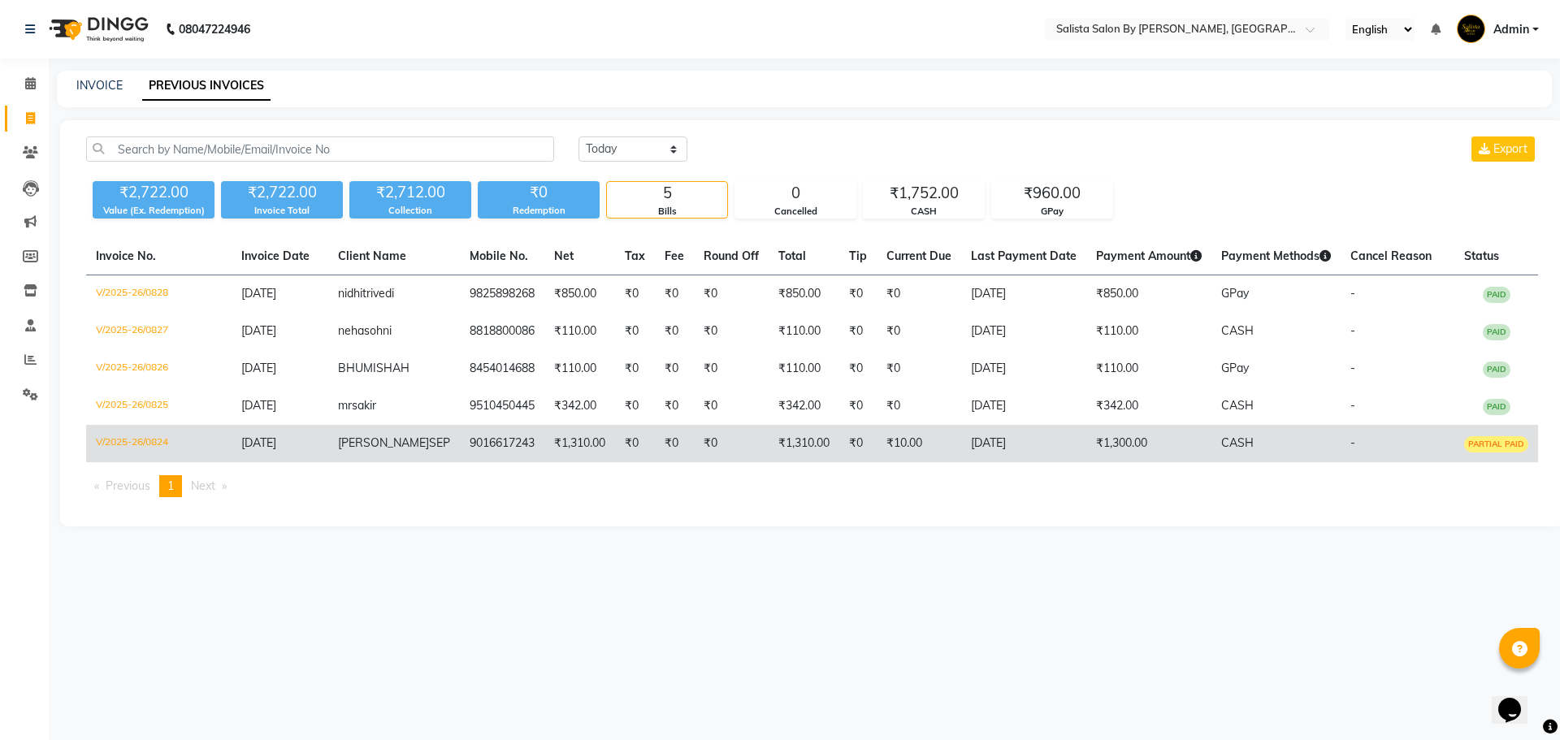
drag, startPoint x: 116, startPoint y: 293, endPoint x: 213, endPoint y: 457, distance: 190.5
click at [203, 455] on tbody "V/2025-26/0828 03-09-2025 nidhi trivedi 9825898268 ₹850.00 ₹0 ₹0 ₹0 ₹850.00 ₹0 …" at bounding box center [812, 369] width 1452 height 188
click at [491, 462] on td "9016617243" at bounding box center [502, 443] width 84 height 37
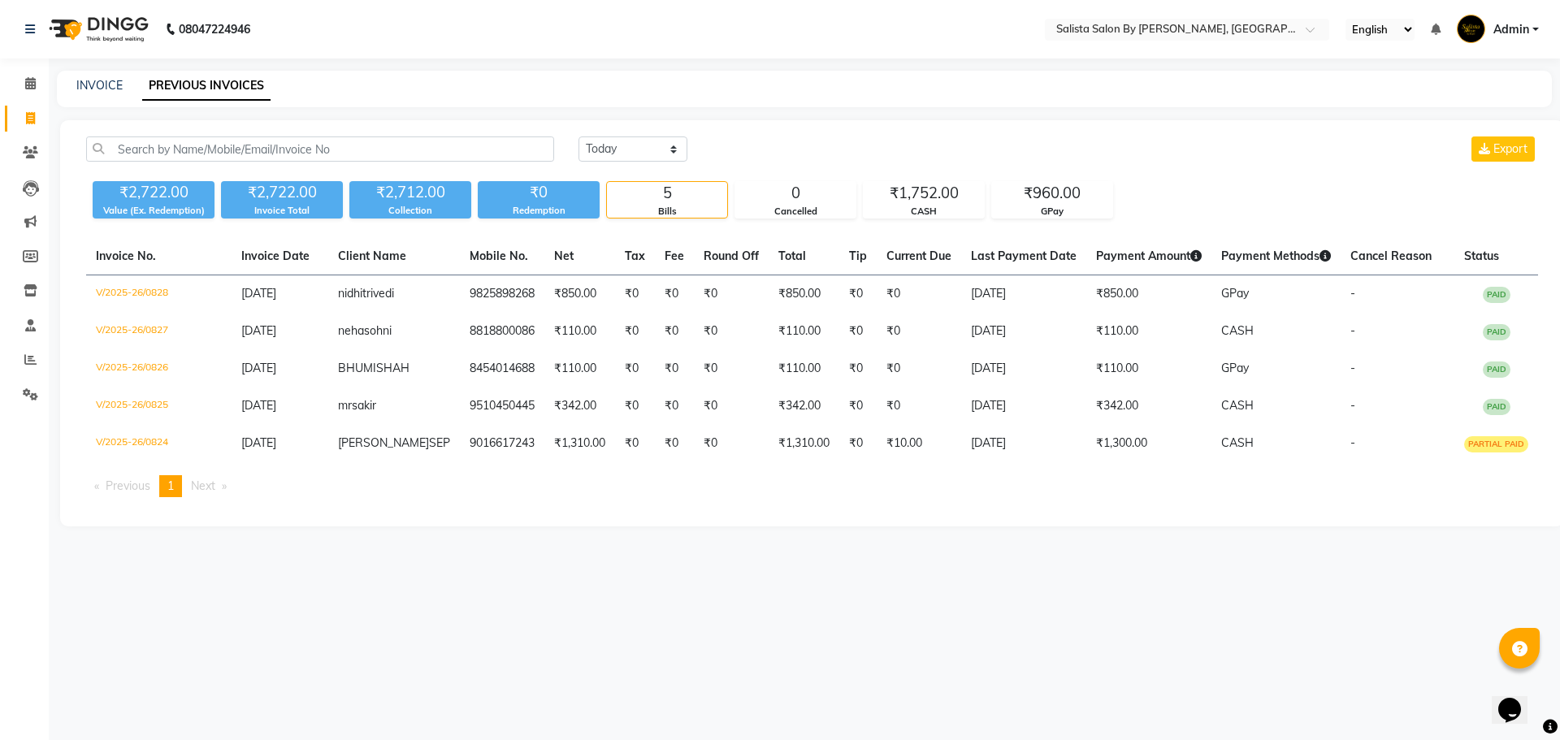
click at [125, 188] on div "₹2,722.00" at bounding box center [154, 192] width 122 height 23
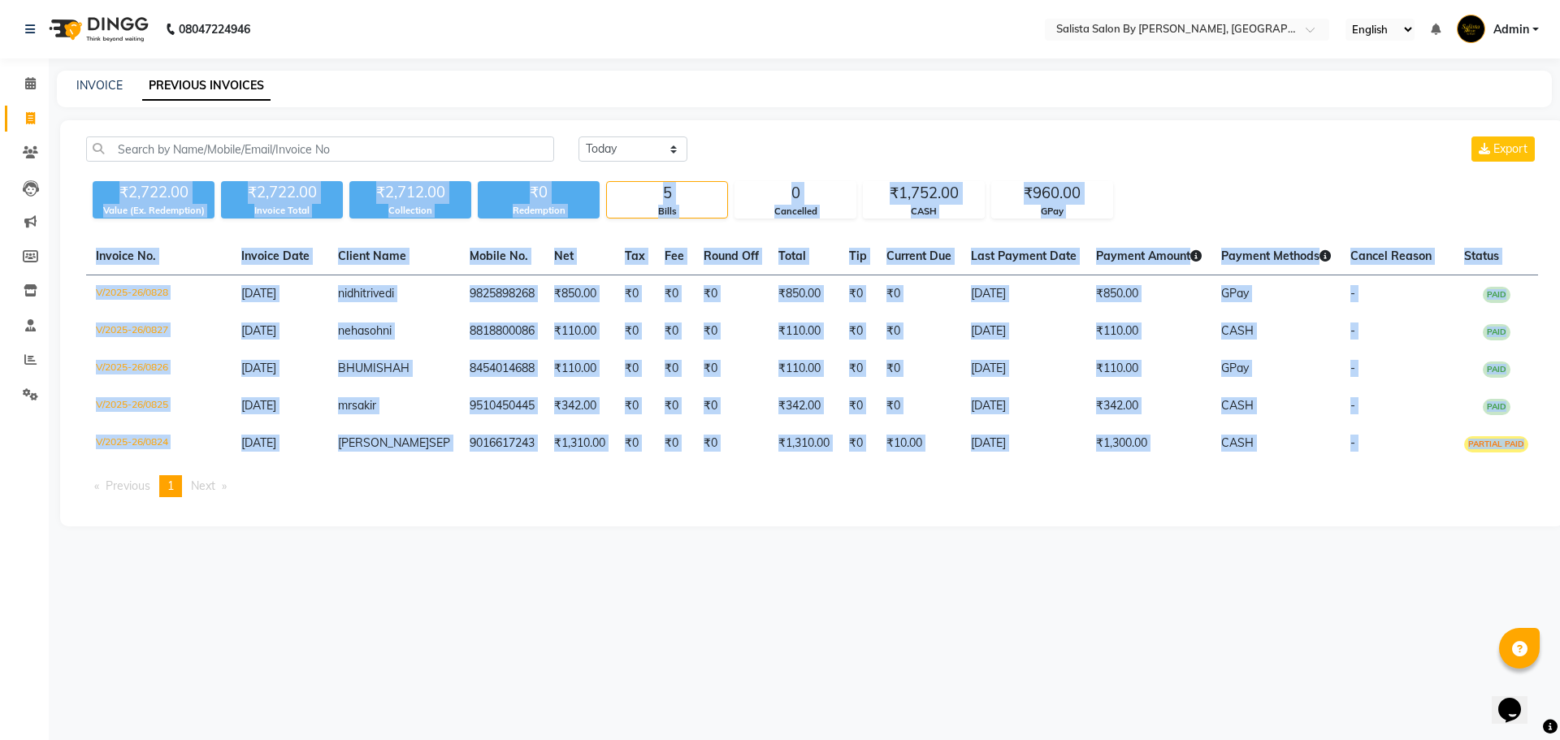
drag, startPoint x: 119, startPoint y: 188, endPoint x: 489, endPoint y: 512, distance: 491.1
click at [489, 512] on div "Today Yesterday Custom Range Export ₹2,722.00 Value (Ex. Redemption) ₹2,722.00 …" at bounding box center [812, 323] width 1504 height 406
click at [419, 713] on div "08047224946 Select Location × Salista Salon By Kajol, Club O7 Road Shela Englis…" at bounding box center [780, 370] width 1560 height 740
